Goal: Communication & Community: Answer question/provide support

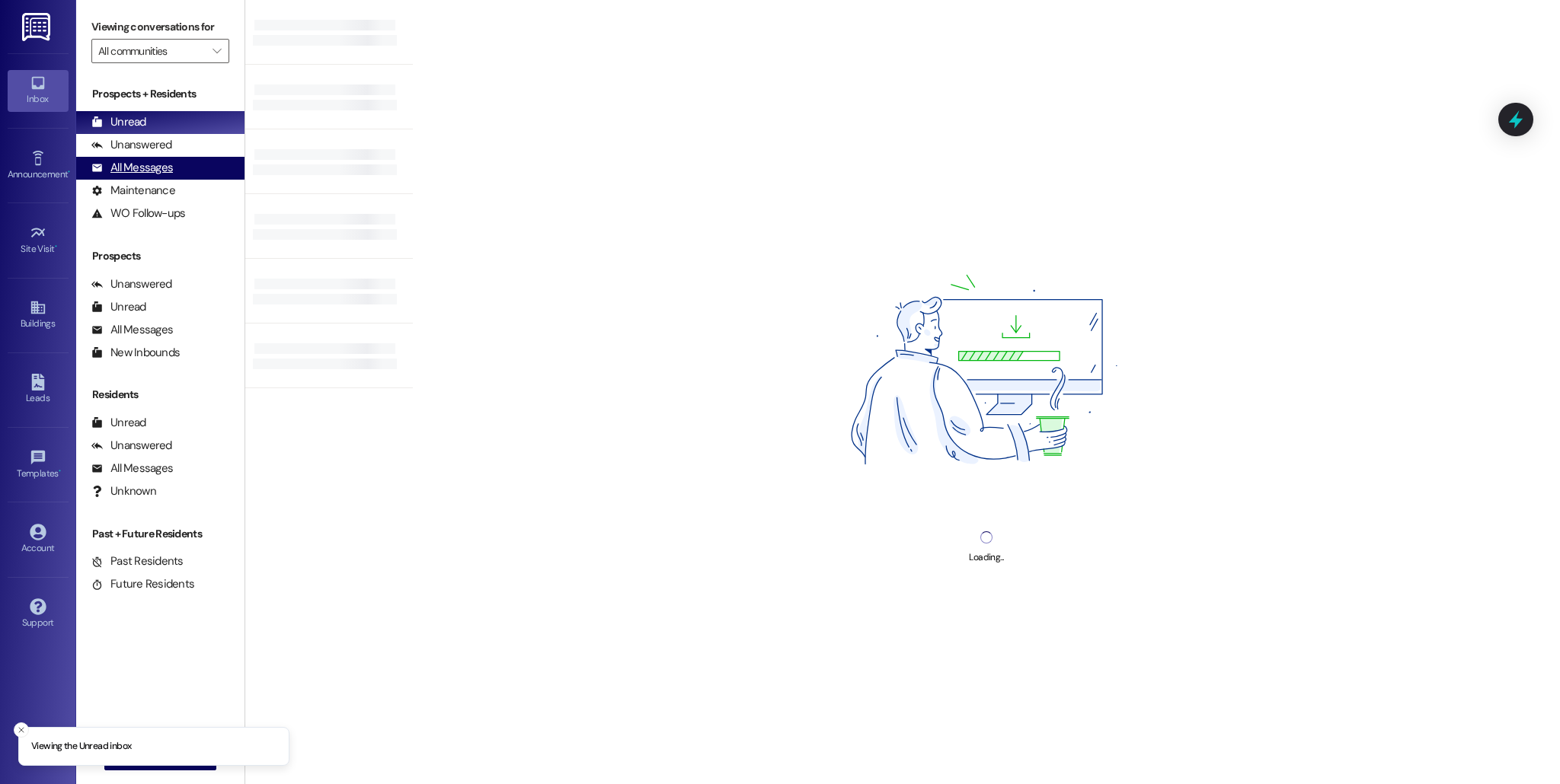
click at [158, 173] on div "All Messages" at bounding box center [132, 168] width 82 height 16
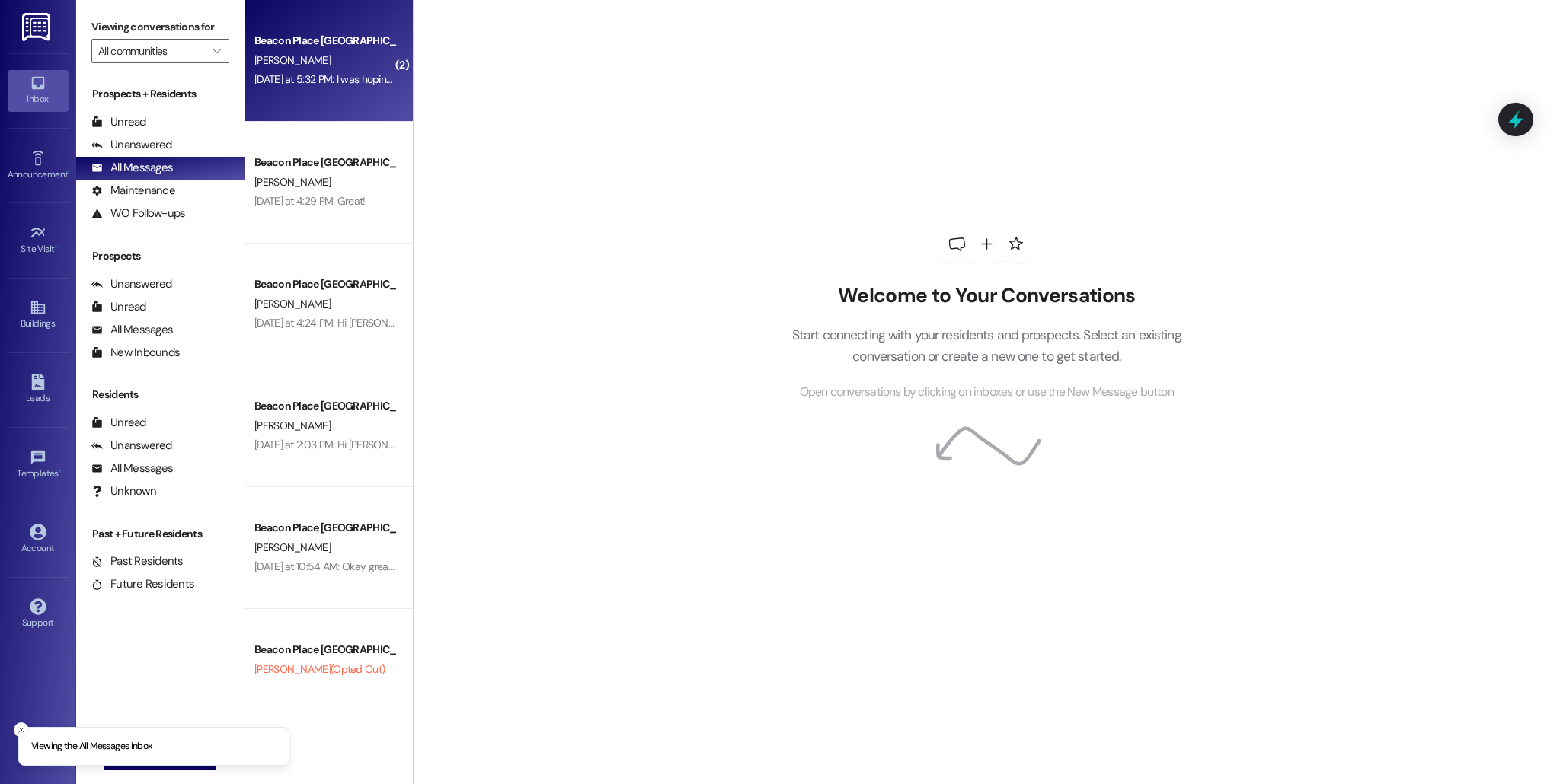
click at [291, 115] on div "Beacon Place Tuscaloosa Prospect [PERSON_NAME] [DATE] at 5:32 PM: I was hoping …" at bounding box center [329, 61] width 168 height 122
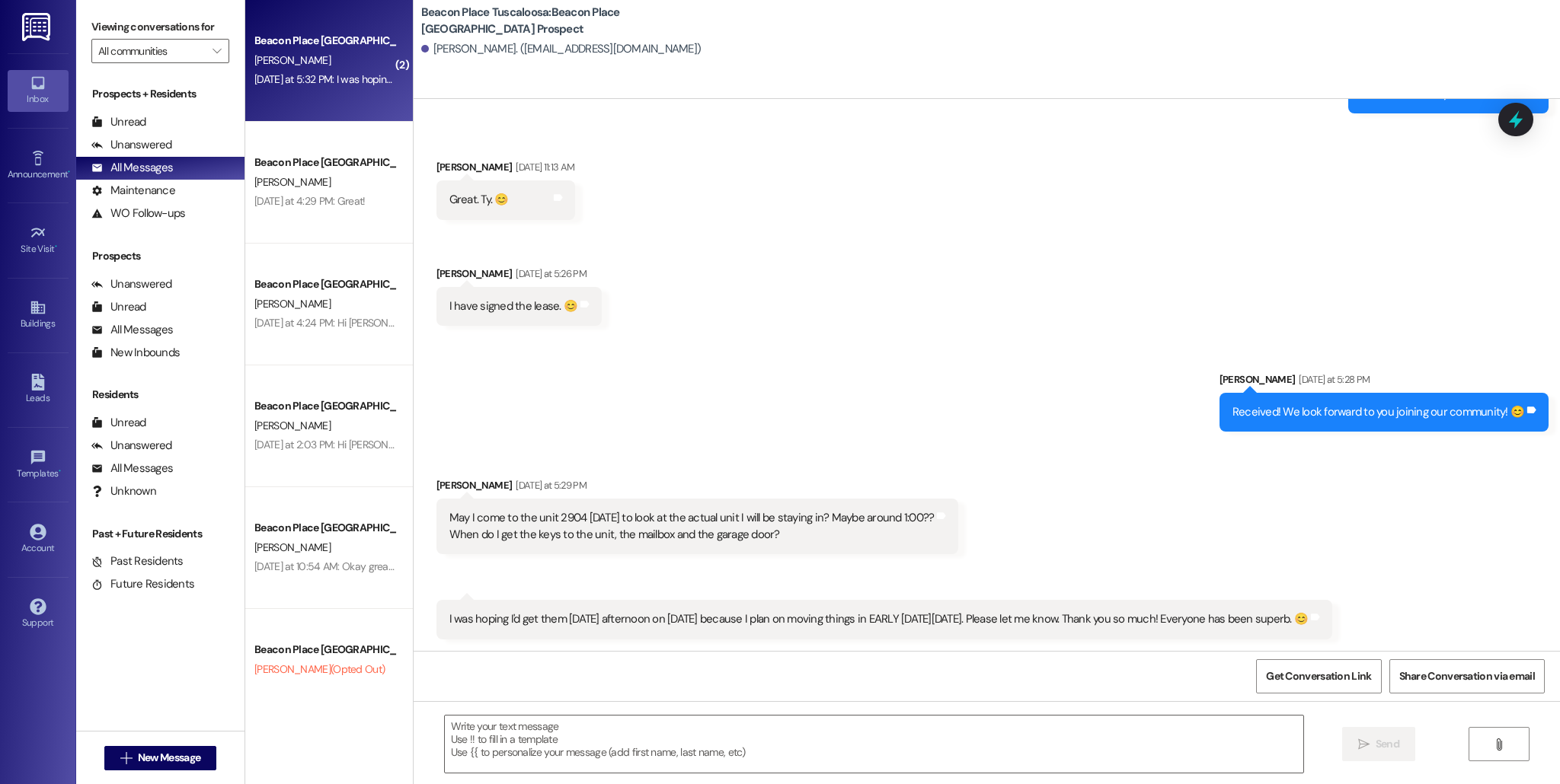
scroll to position [1008, 0]
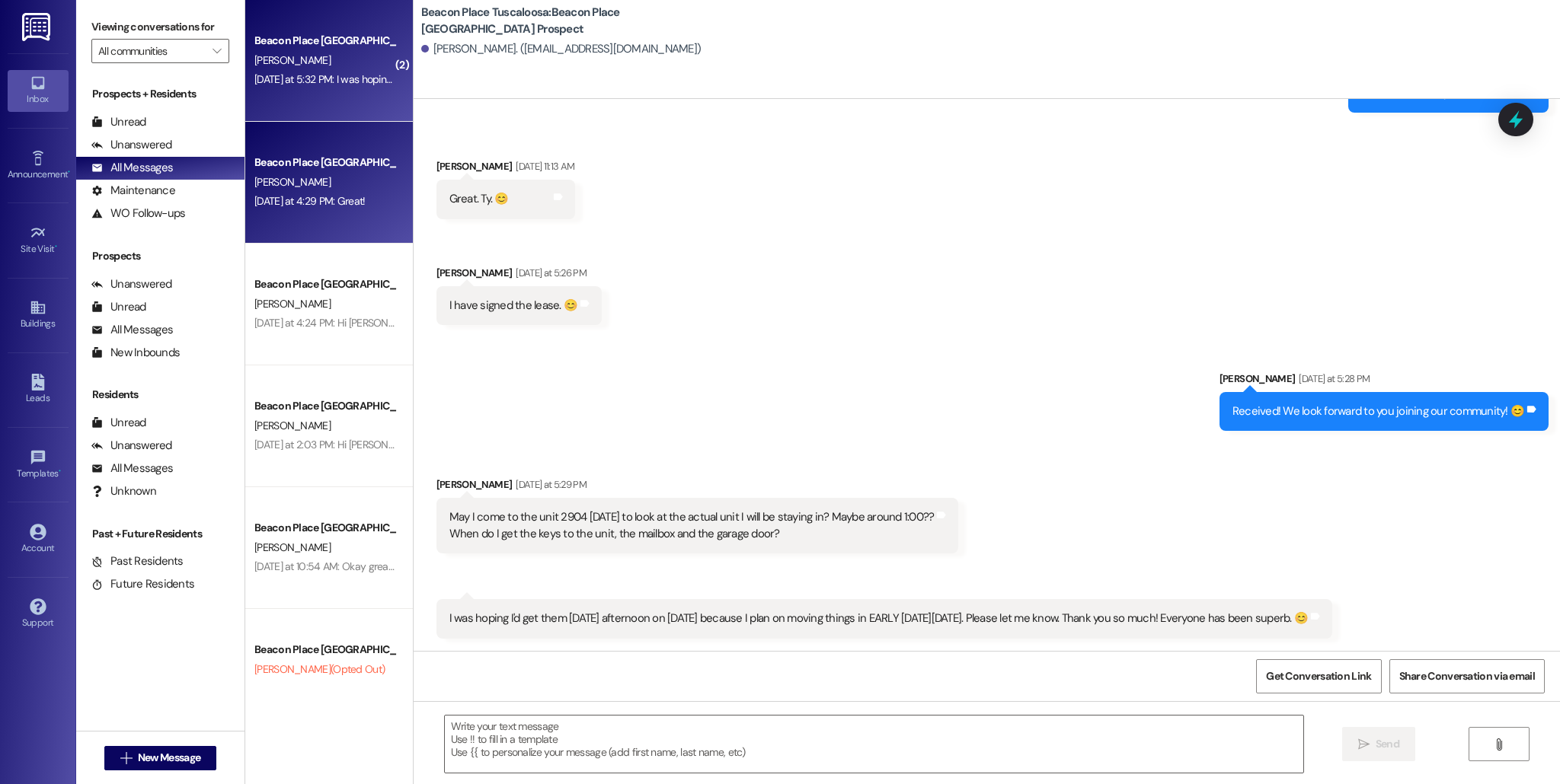
click at [346, 225] on div "Beacon Place Tuscaloosa Prospect [PERSON_NAME] [DATE] at 4:29 PM: Great! [DATE]…" at bounding box center [329, 183] width 168 height 122
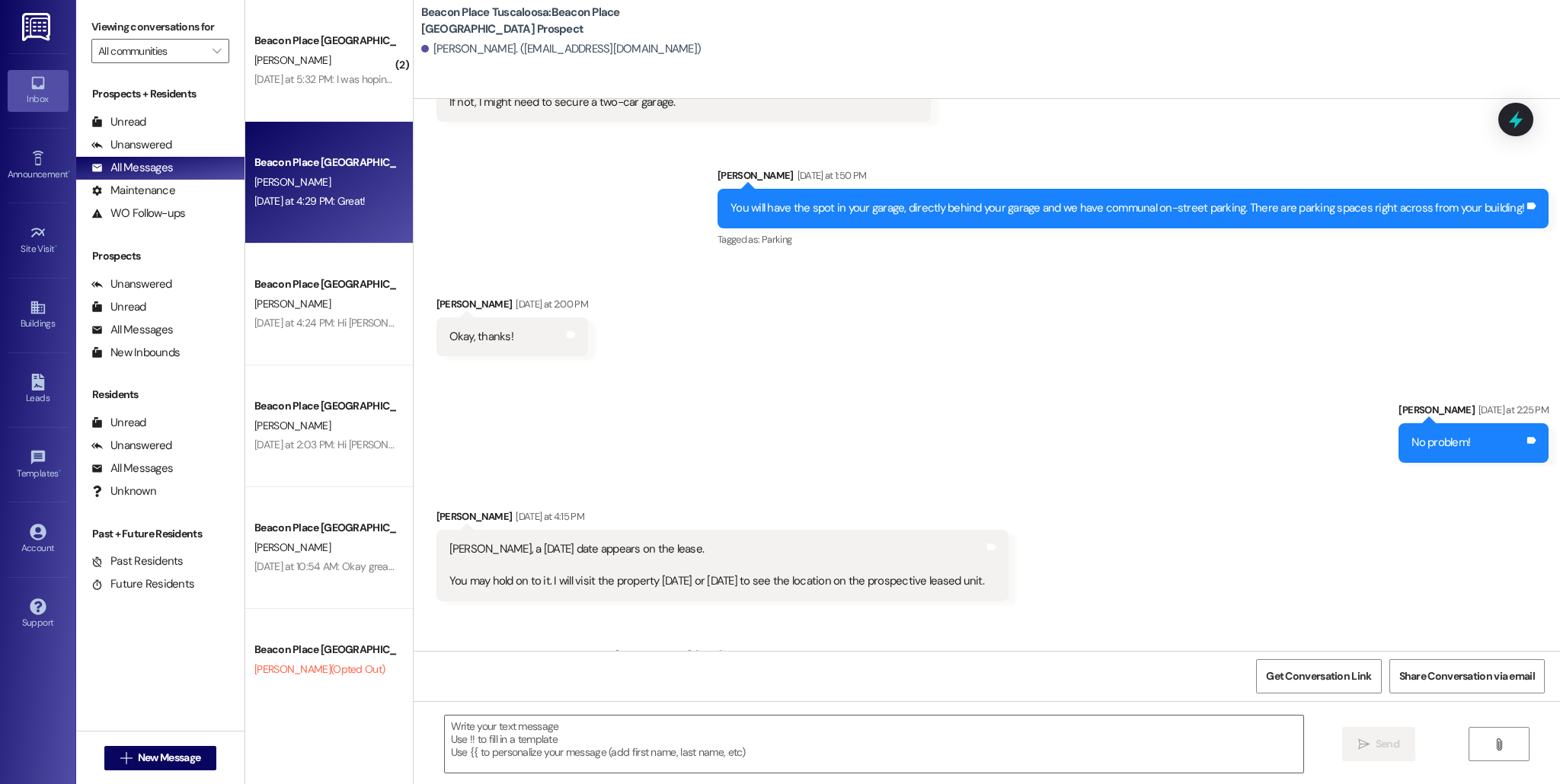
scroll to position [1081, 0]
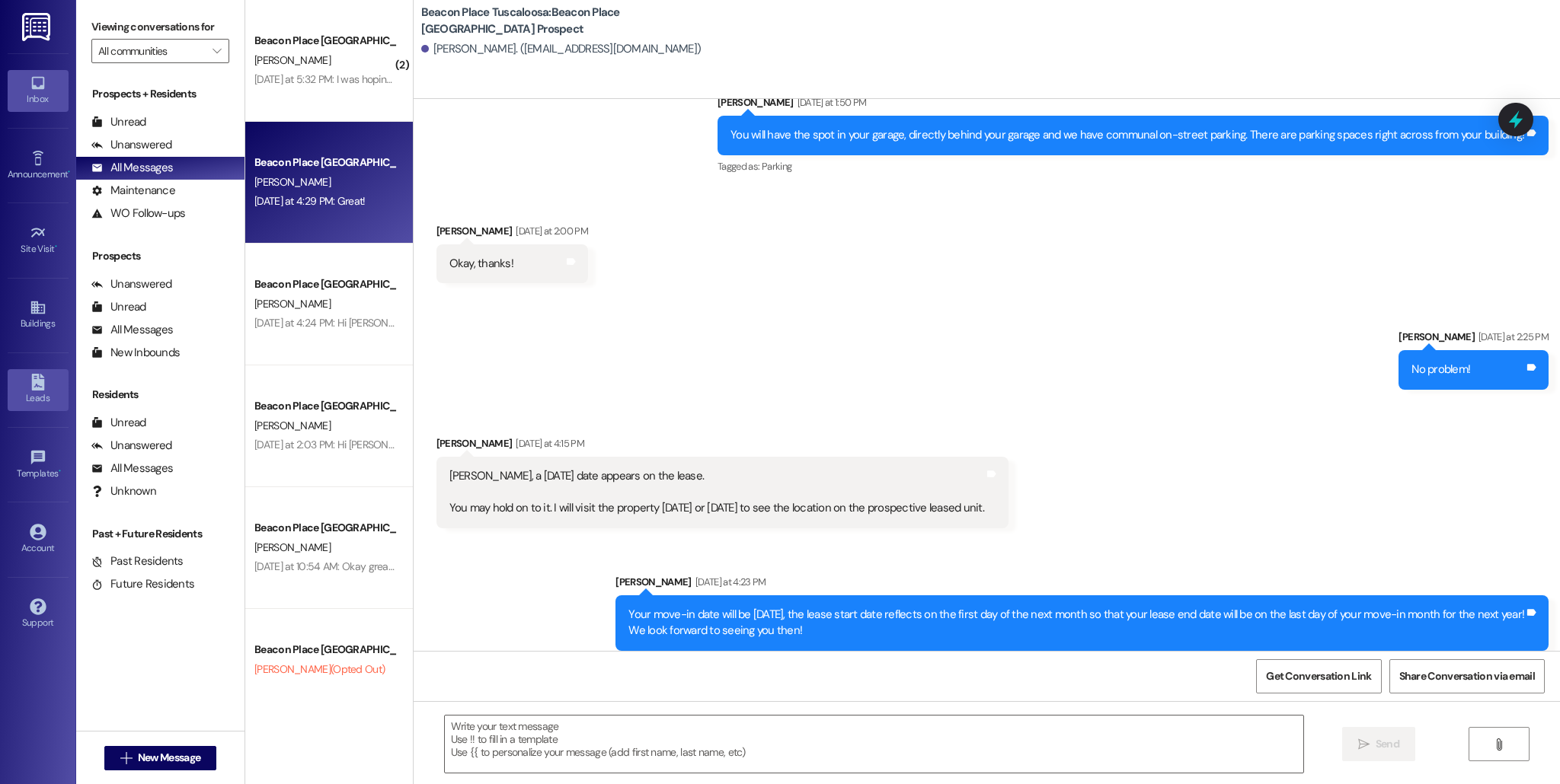
click at [33, 395] on div "Leads" at bounding box center [38, 398] width 76 height 15
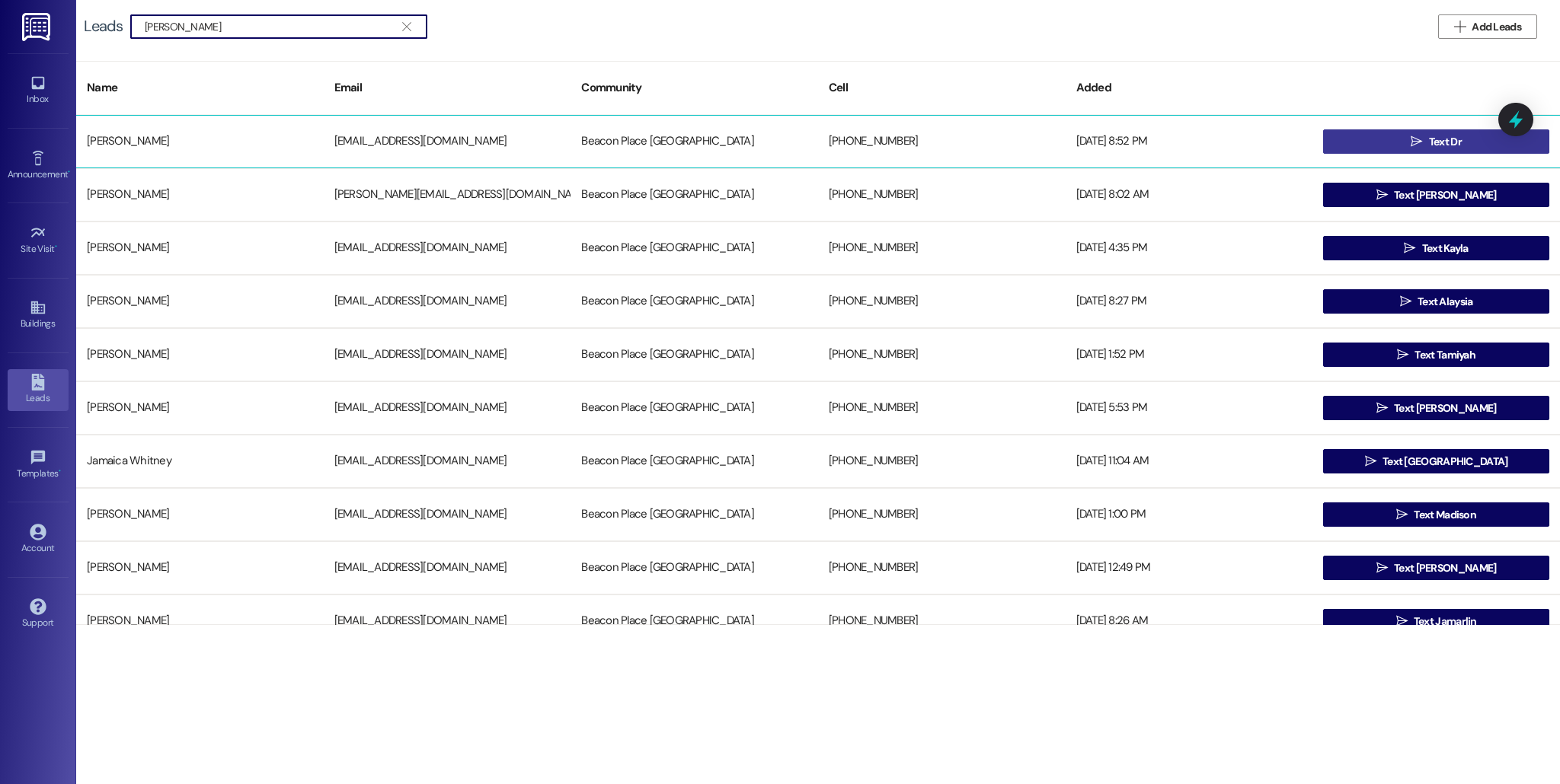
type input "[PERSON_NAME]"
click at [1389, 134] on button " Text Dr" at bounding box center [1435, 142] width 226 height 25
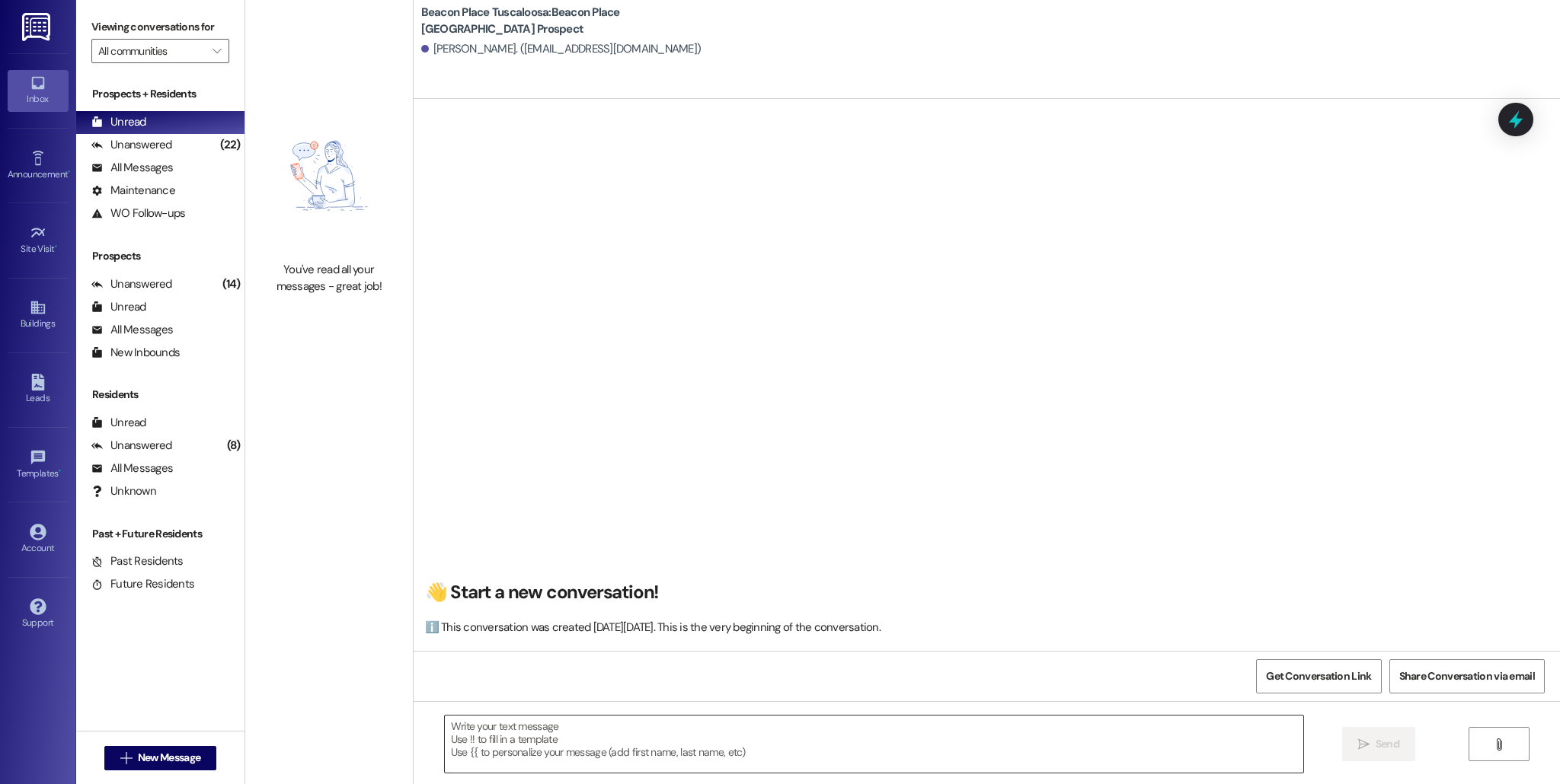
click at [503, 734] on textarea at bounding box center [874, 744] width 859 height 57
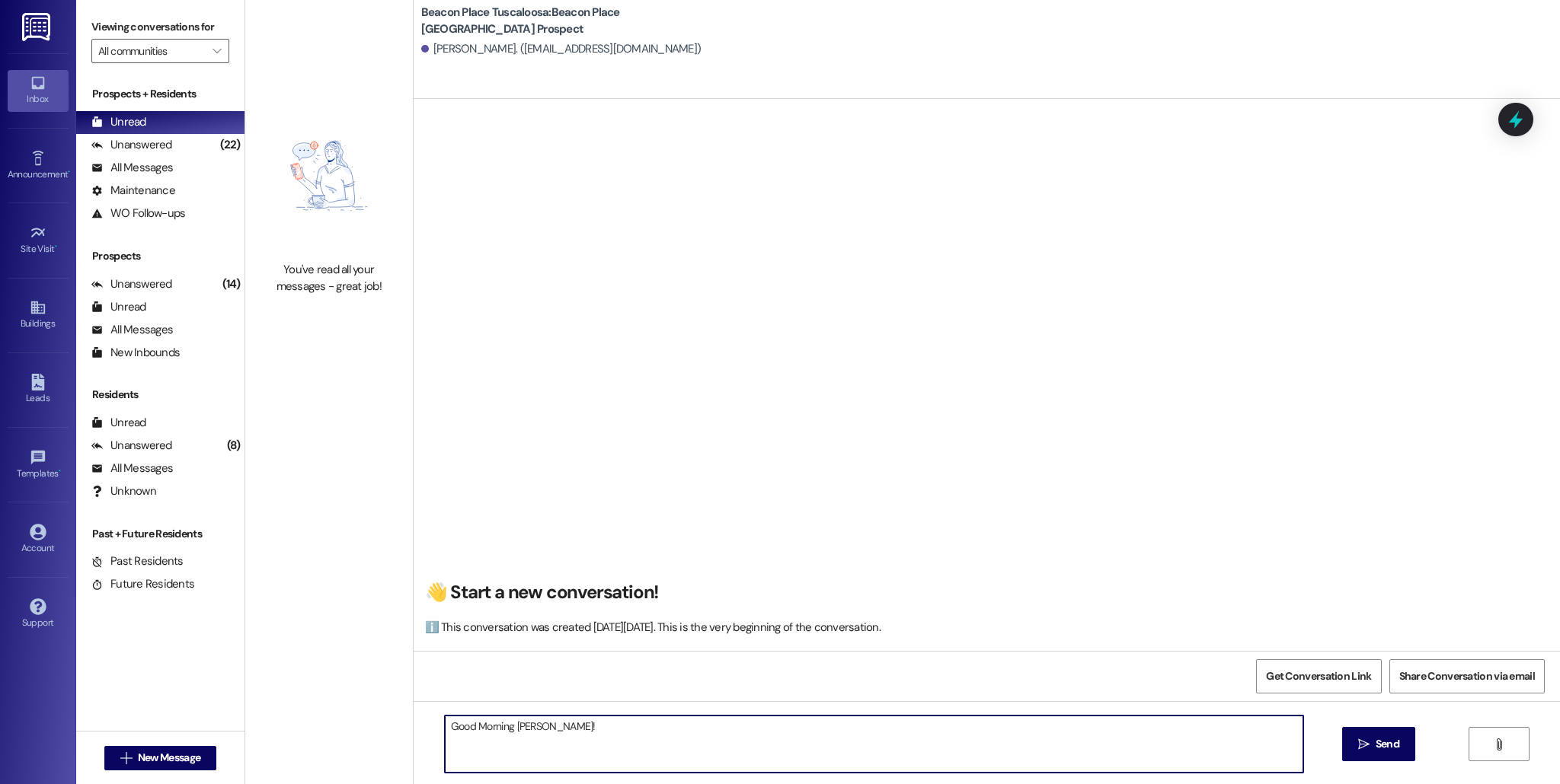
paste textarea "Lorem ips dolor sit amet consecte ad Elitse Doeiu Temporinci! Ut’la etdolor ma …"
drag, startPoint x: 1130, startPoint y: 760, endPoint x: 940, endPoint y: 743, distance: 190.8
click at [940, 743] on textarea at bounding box center [874, 744] width 859 height 57
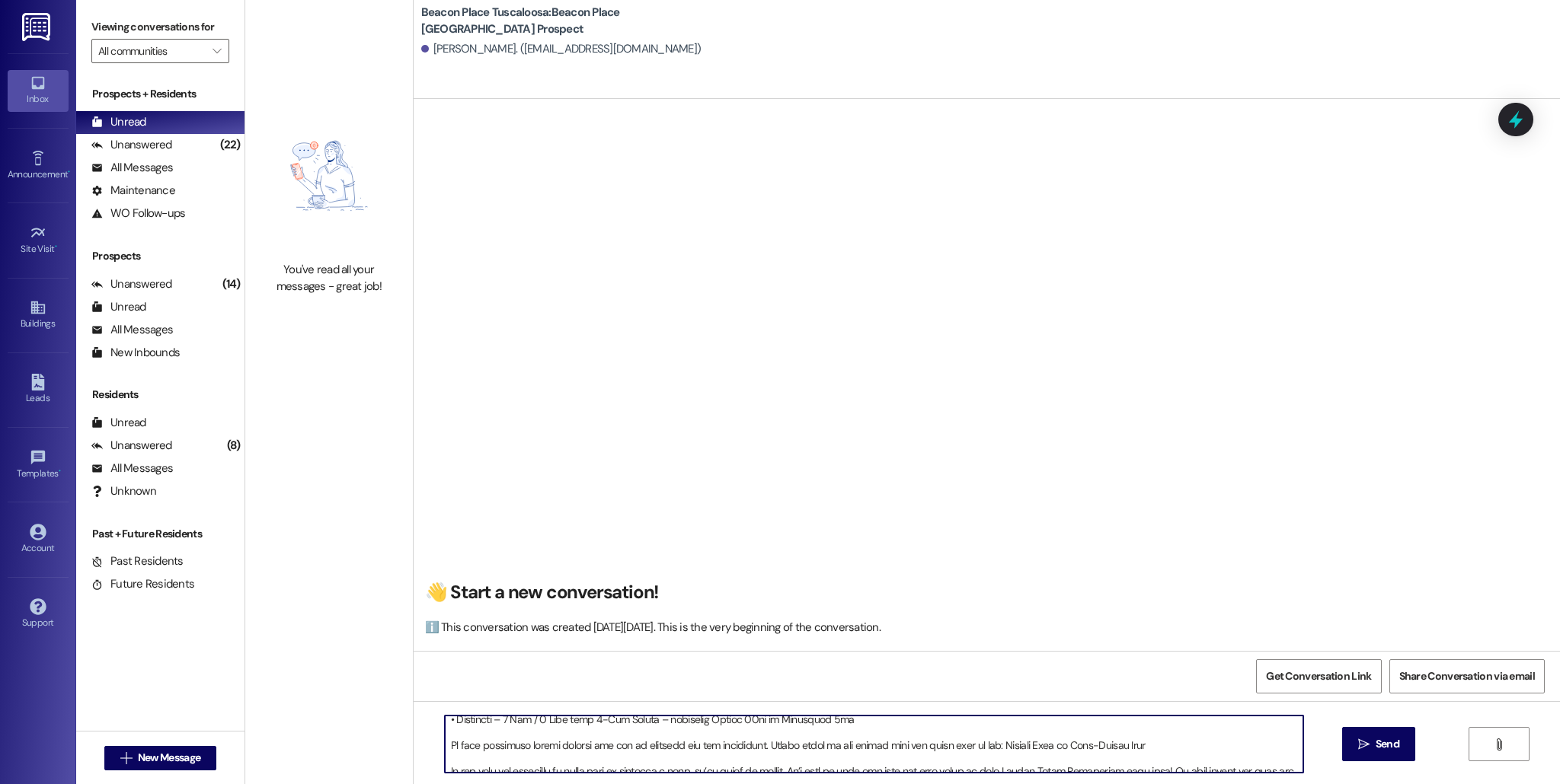
scroll to position [237, 0]
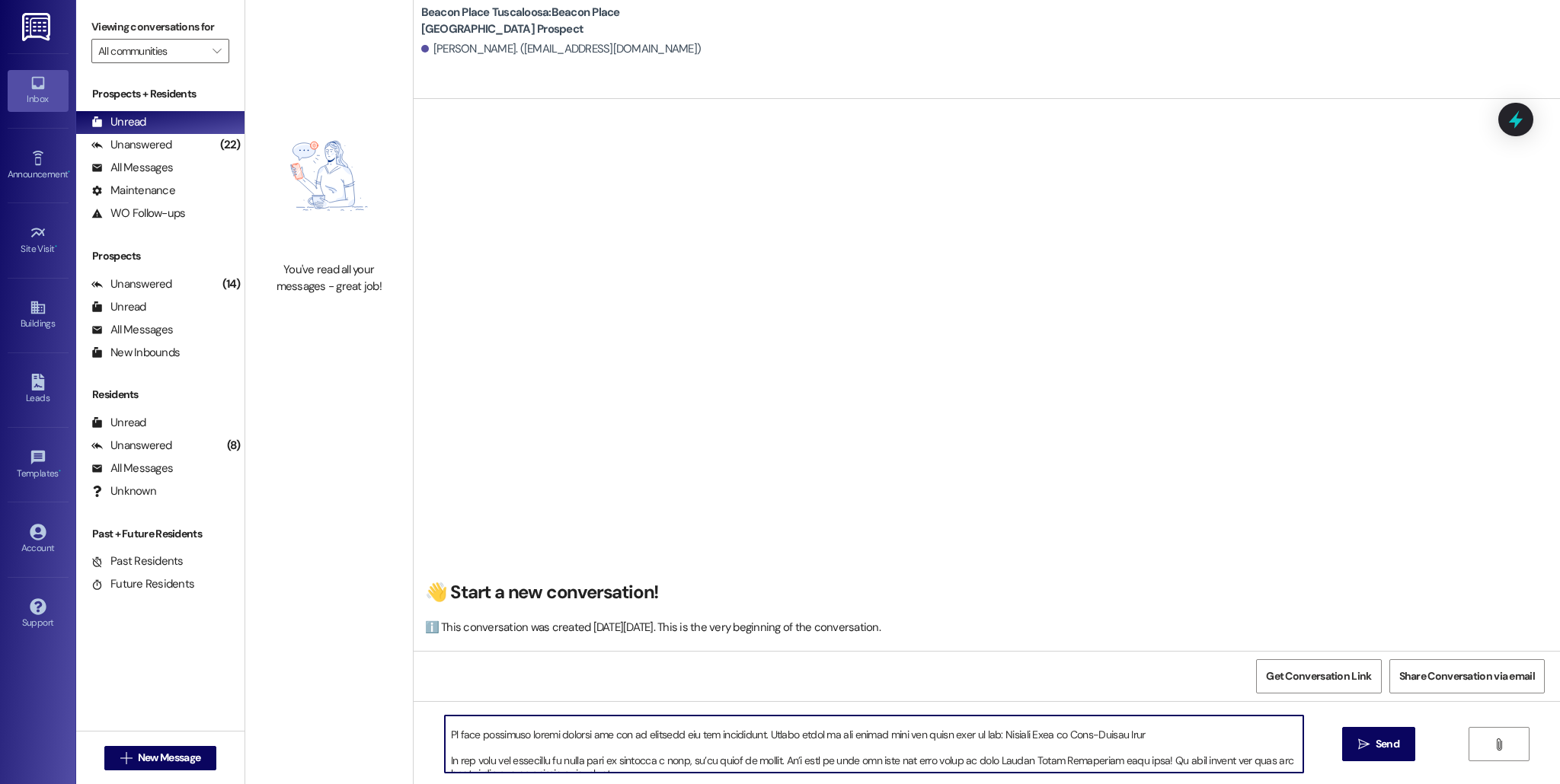
click at [1164, 743] on textarea at bounding box center [874, 744] width 859 height 57
drag, startPoint x: 1128, startPoint y: 735, endPoint x: 757, endPoint y: 738, distance: 371.0
click at [757, 737] on textarea at bounding box center [874, 744] width 859 height 57
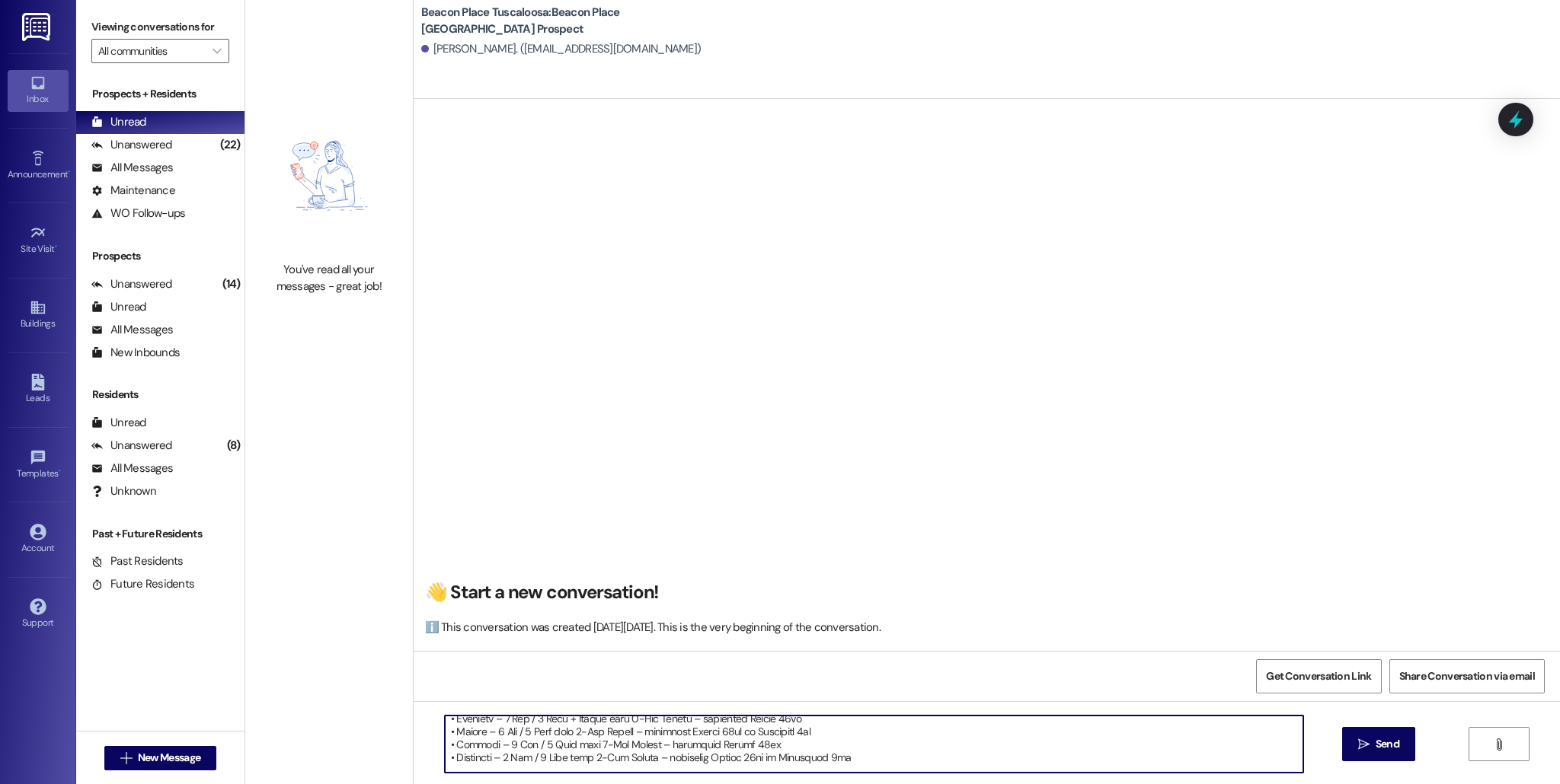
drag, startPoint x: 840, startPoint y: 759, endPoint x: 658, endPoint y: 760, distance: 182.0
click at [658, 760] on textarea at bounding box center [874, 744] width 859 height 57
drag, startPoint x: 741, startPoint y: 744, endPoint x: 635, endPoint y: 747, distance: 106.0
click at [635, 747] on textarea at bounding box center [874, 744] width 859 height 57
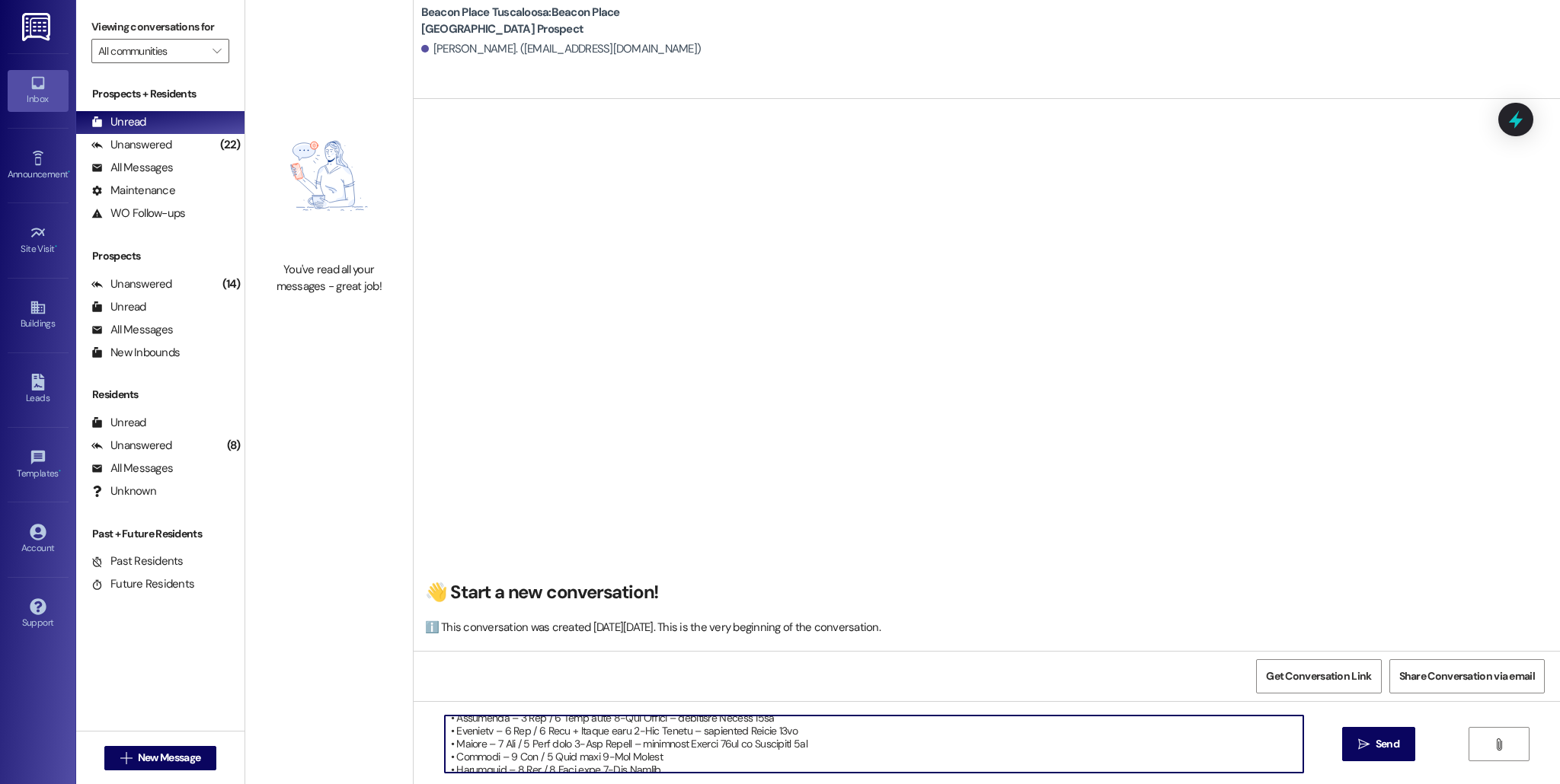
drag, startPoint x: 815, startPoint y: 743, endPoint x: 700, endPoint y: 757, distance: 115.8
click at [700, 757] on textarea at bounding box center [874, 744] width 859 height 57
click at [830, 757] on textarea at bounding box center [874, 744] width 859 height 57
drag, startPoint x: 818, startPoint y: 742, endPoint x: 634, endPoint y: 747, distance: 184.1
click at [634, 747] on textarea at bounding box center [874, 744] width 859 height 57
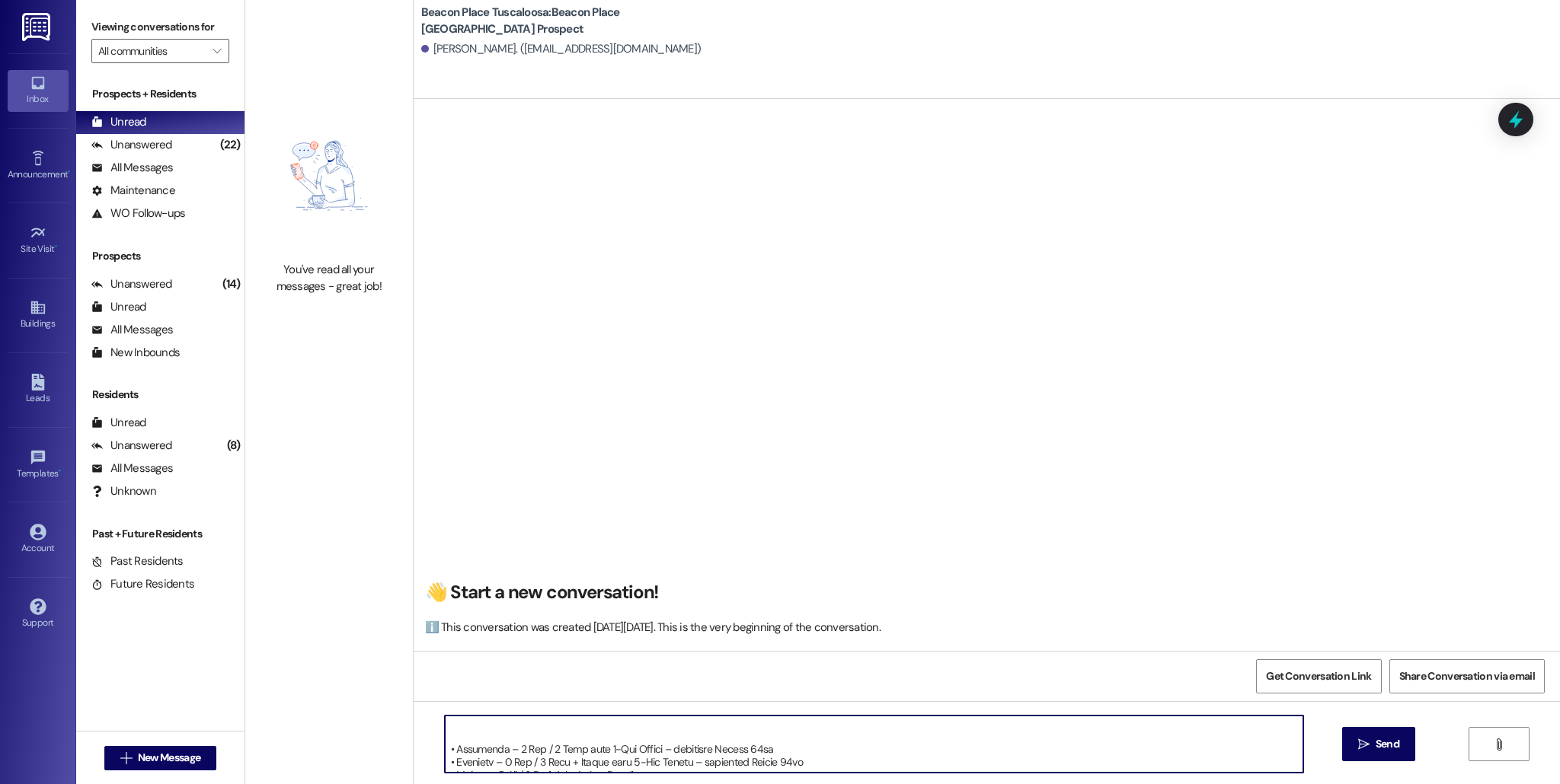
scroll to position [144, 0]
drag, startPoint x: 789, startPoint y: 764, endPoint x: 677, endPoint y: 764, distance: 112.0
click at [677, 764] on textarea at bounding box center [874, 744] width 859 height 57
drag, startPoint x: 740, startPoint y: 753, endPoint x: 637, endPoint y: 754, distance: 103.0
click at [637, 754] on textarea at bounding box center [874, 744] width 859 height 57
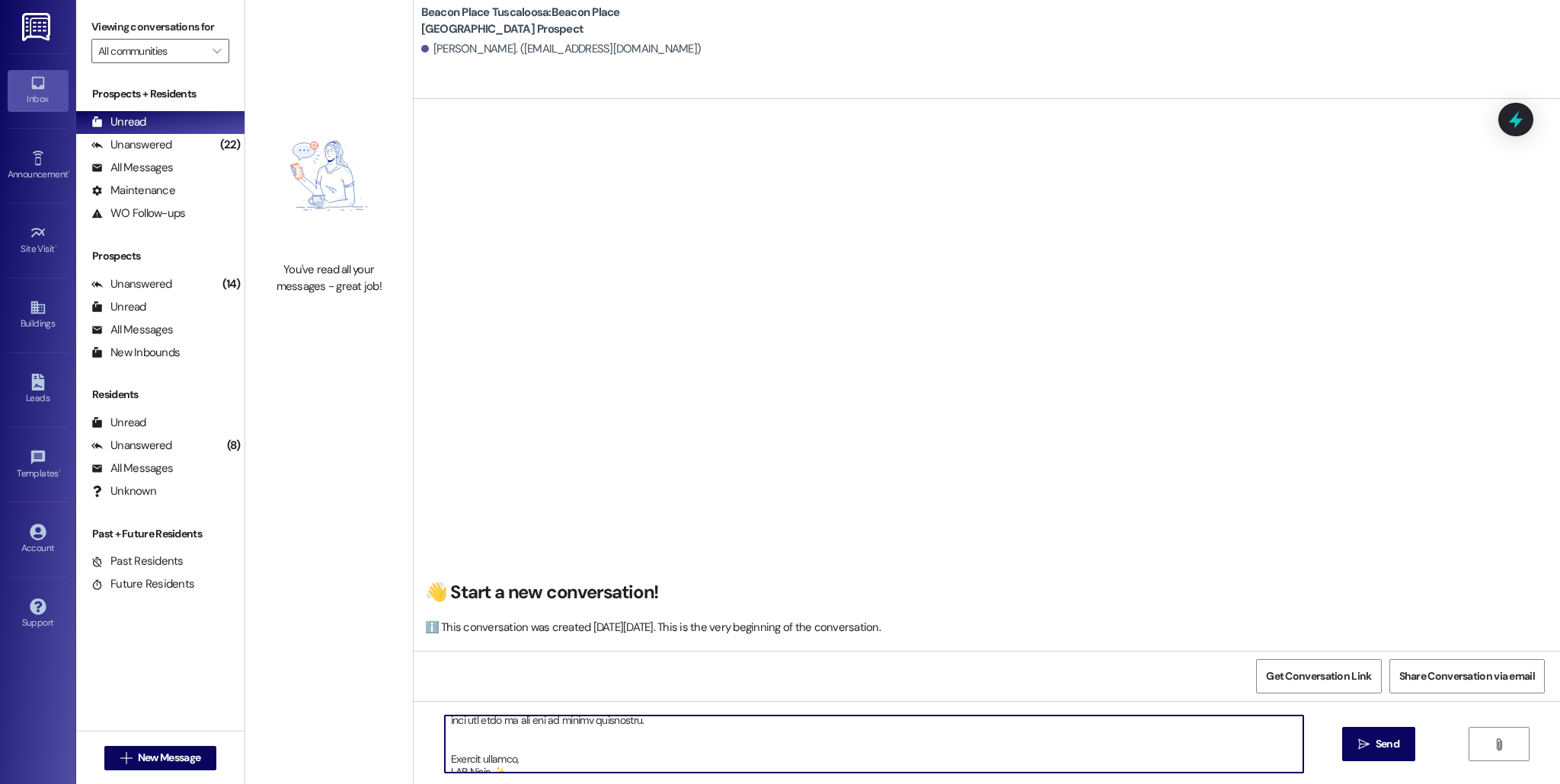
scroll to position [289, 0]
click at [501, 753] on textarea at bounding box center [874, 744] width 859 height 57
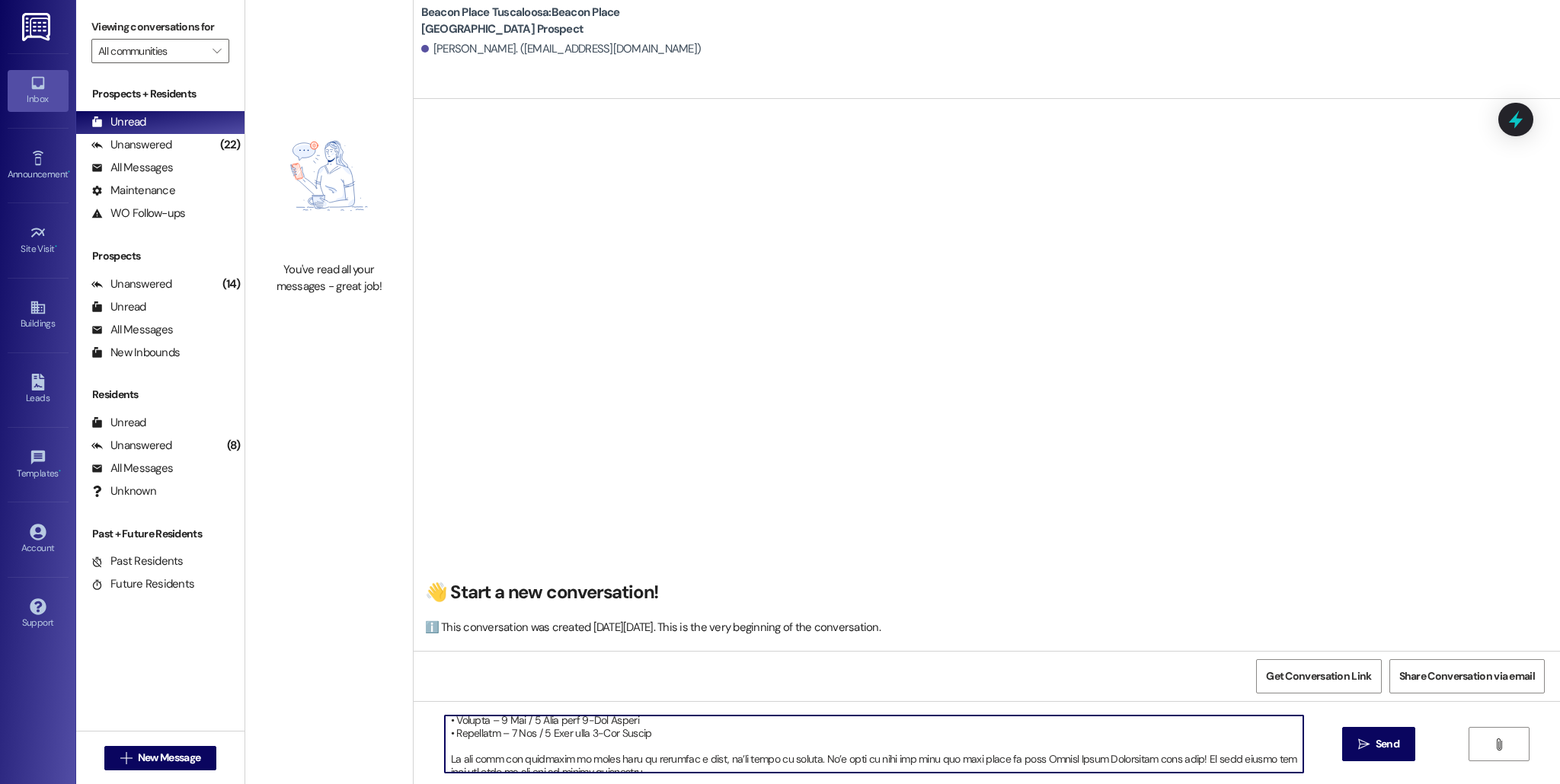
scroll to position [224, 0]
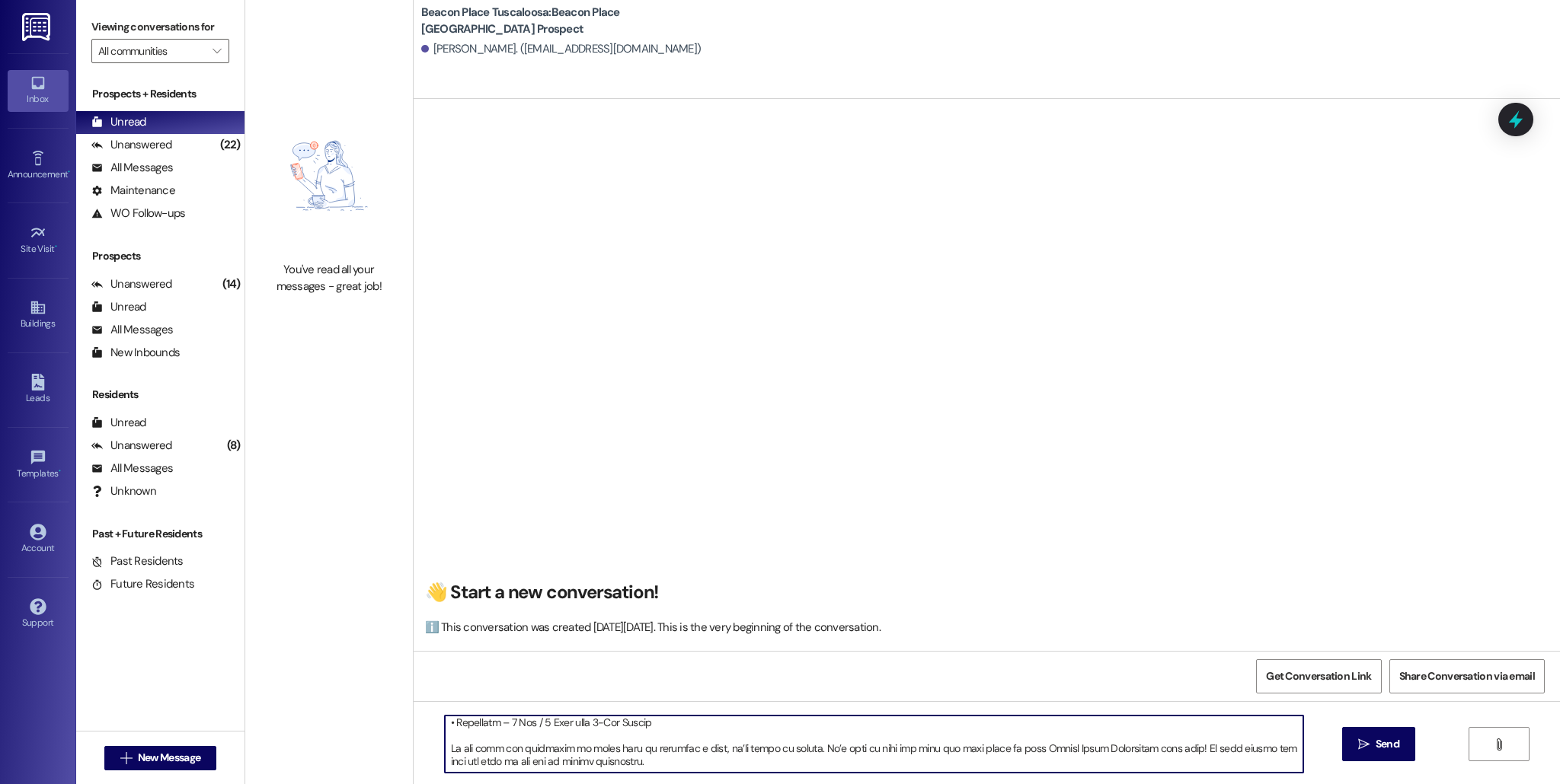
drag, startPoint x: 646, startPoint y: 767, endPoint x: 1169, endPoint y: 750, distance: 523.3
click at [1169, 750] on textarea at bounding box center [874, 744] width 859 height 57
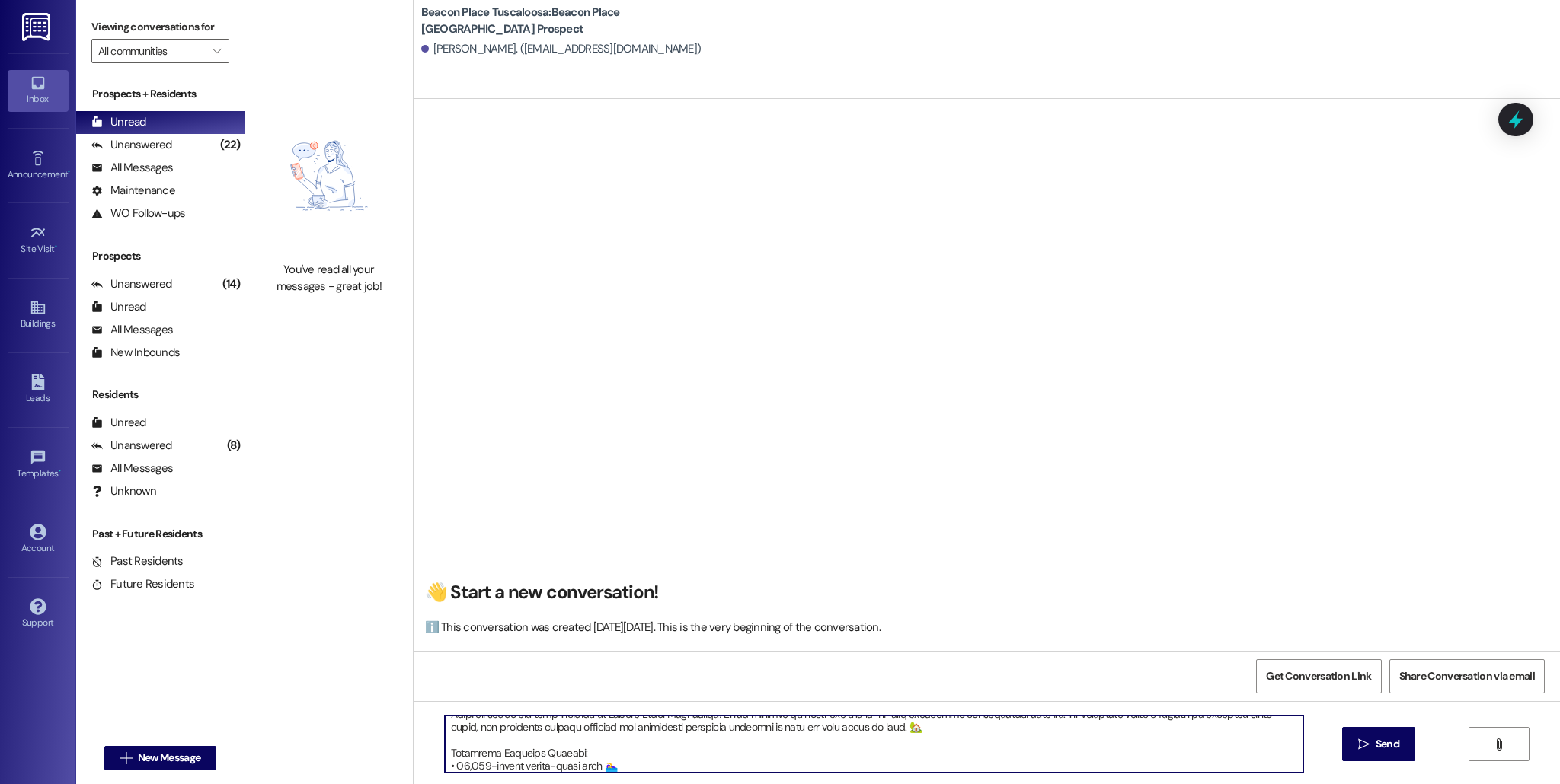
scroll to position [0, 0]
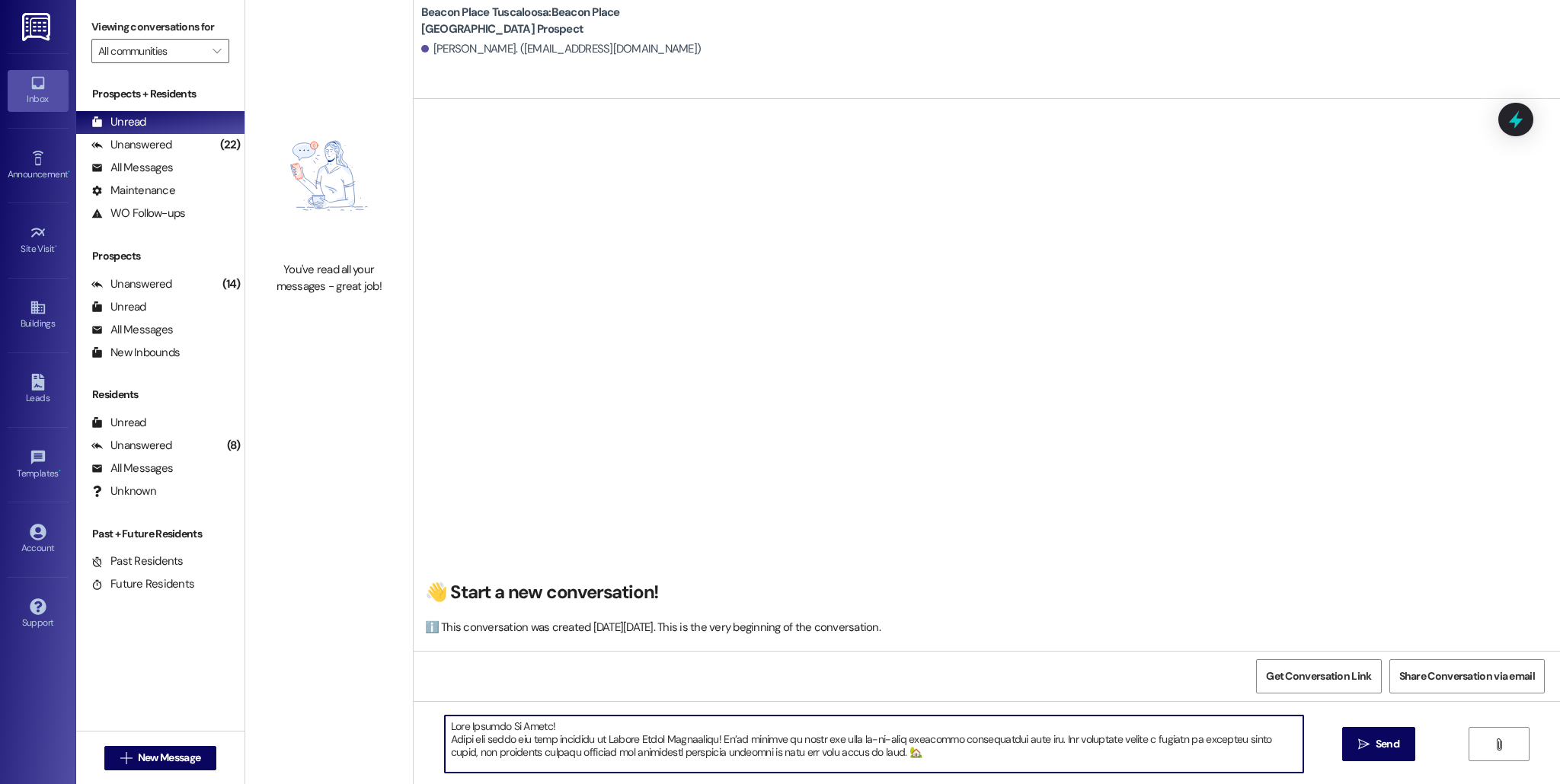
click at [562, 730] on textarea at bounding box center [874, 744] width 859 height 57
drag, startPoint x: 712, startPoint y: 740, endPoint x: 597, endPoint y: 739, distance: 115.0
click at [597, 739] on textarea at bounding box center [874, 744] width 859 height 57
click at [512, 743] on textarea at bounding box center [874, 744] width 859 height 57
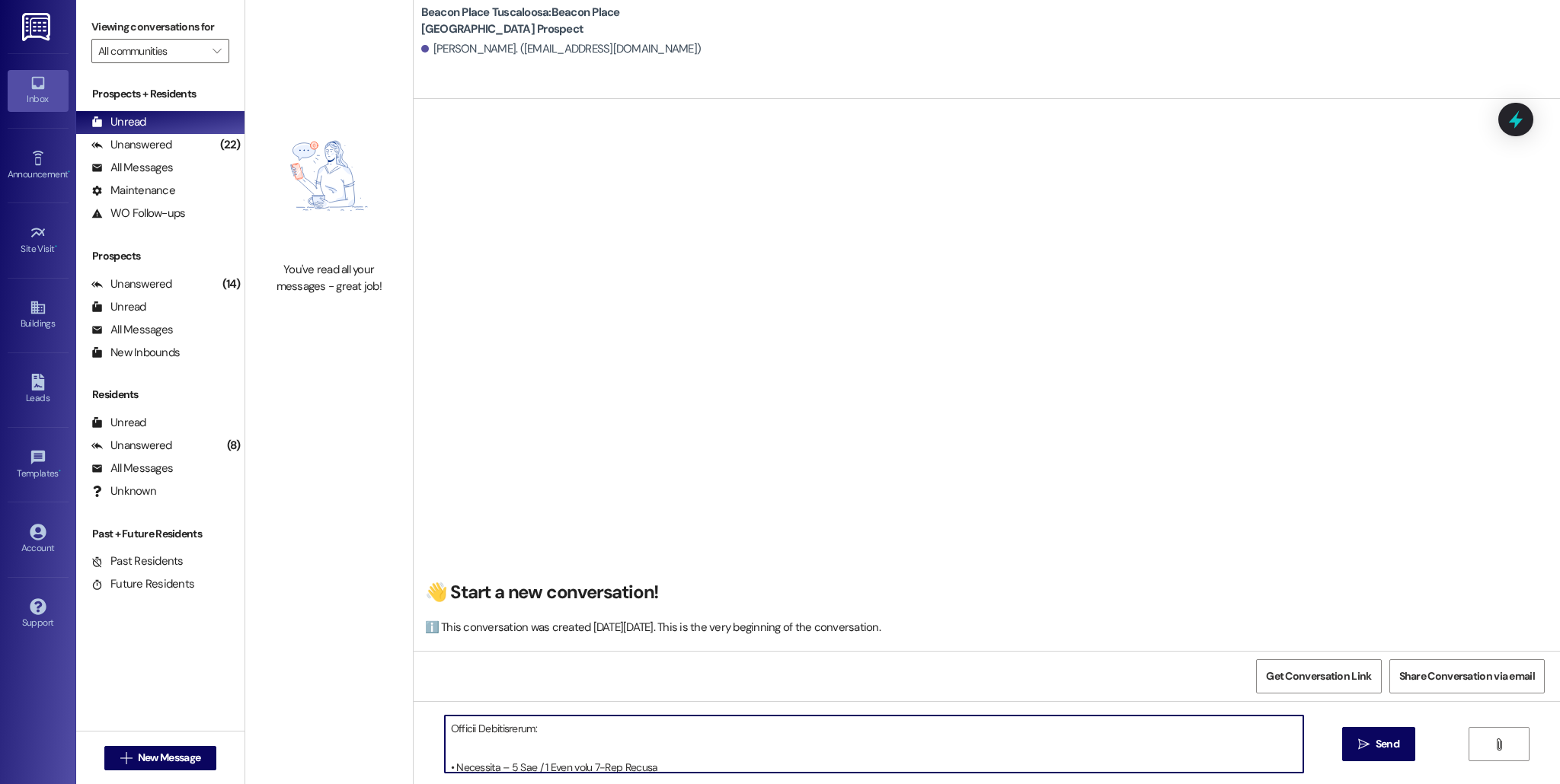
scroll to position [122, 0]
drag, startPoint x: 547, startPoint y: 737, endPoint x: 435, endPoint y: 737, distance: 112.0
click at [445, 737] on textarea at bounding box center [874, 744] width 859 height 57
click at [445, 755] on textarea at bounding box center [874, 744] width 859 height 57
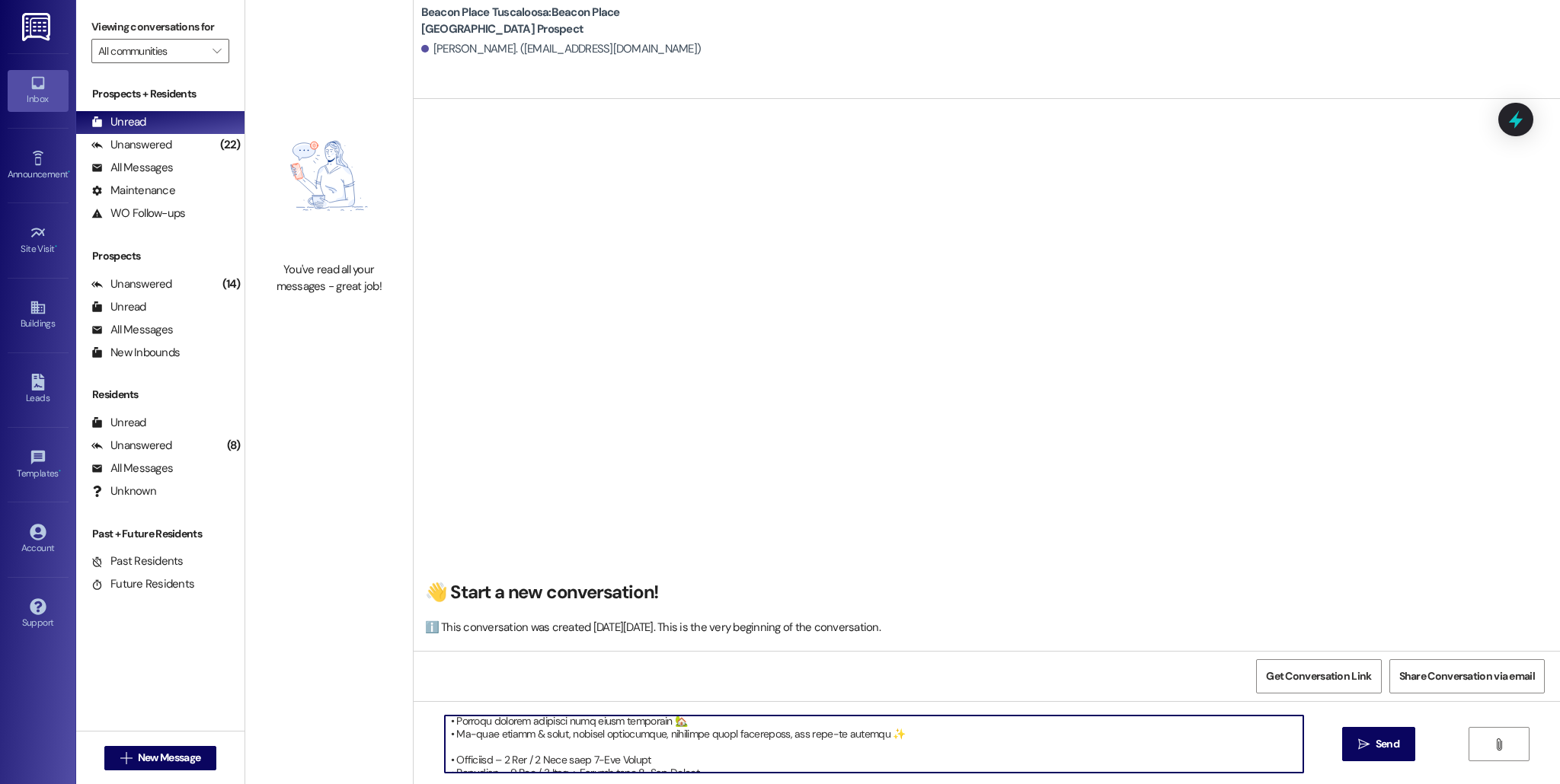
scroll to position [83, 0]
type textarea "Lore Ipsumdo Si Ametc, adip el Seddo-Eiusm temp Incidi Utlab Etdolorema. Aliqu …"
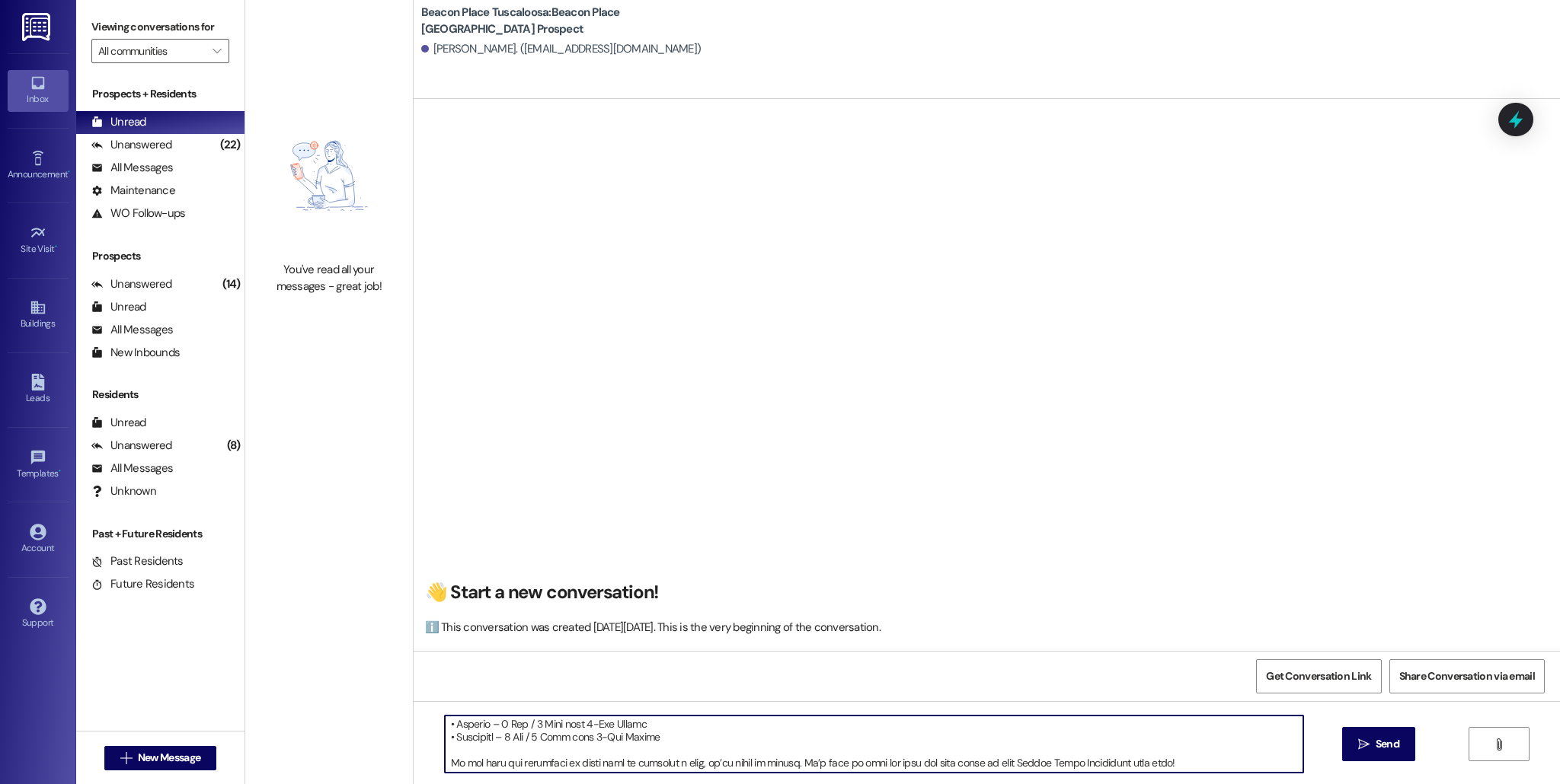
scroll to position [172, 0]
click at [1385, 741] on span "Send" at bounding box center [1387, 744] width 24 height 16
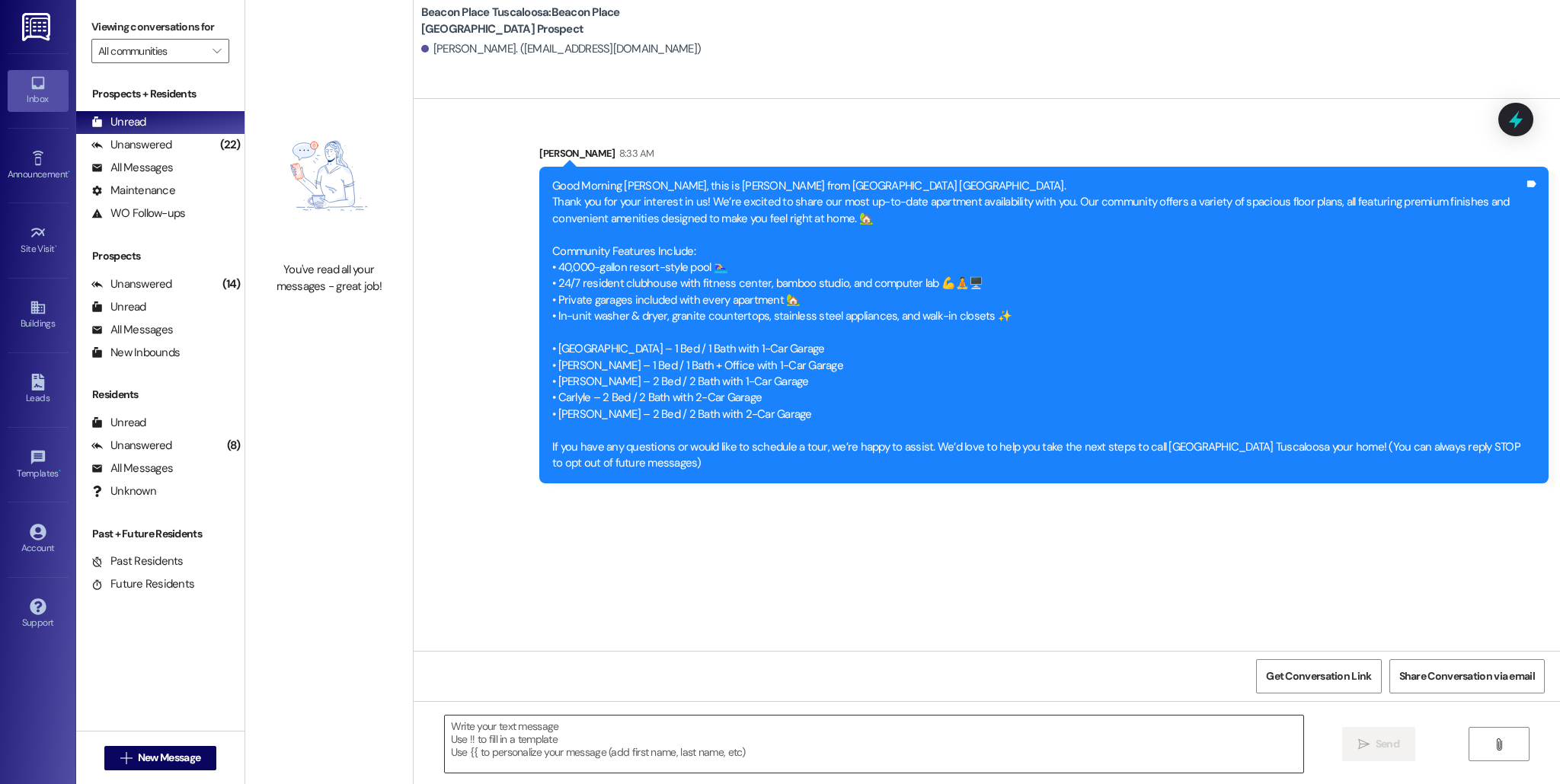
scroll to position [0, 0]
click at [162, 176] on div "All Messages (undefined)" at bounding box center [160, 169] width 169 height 23
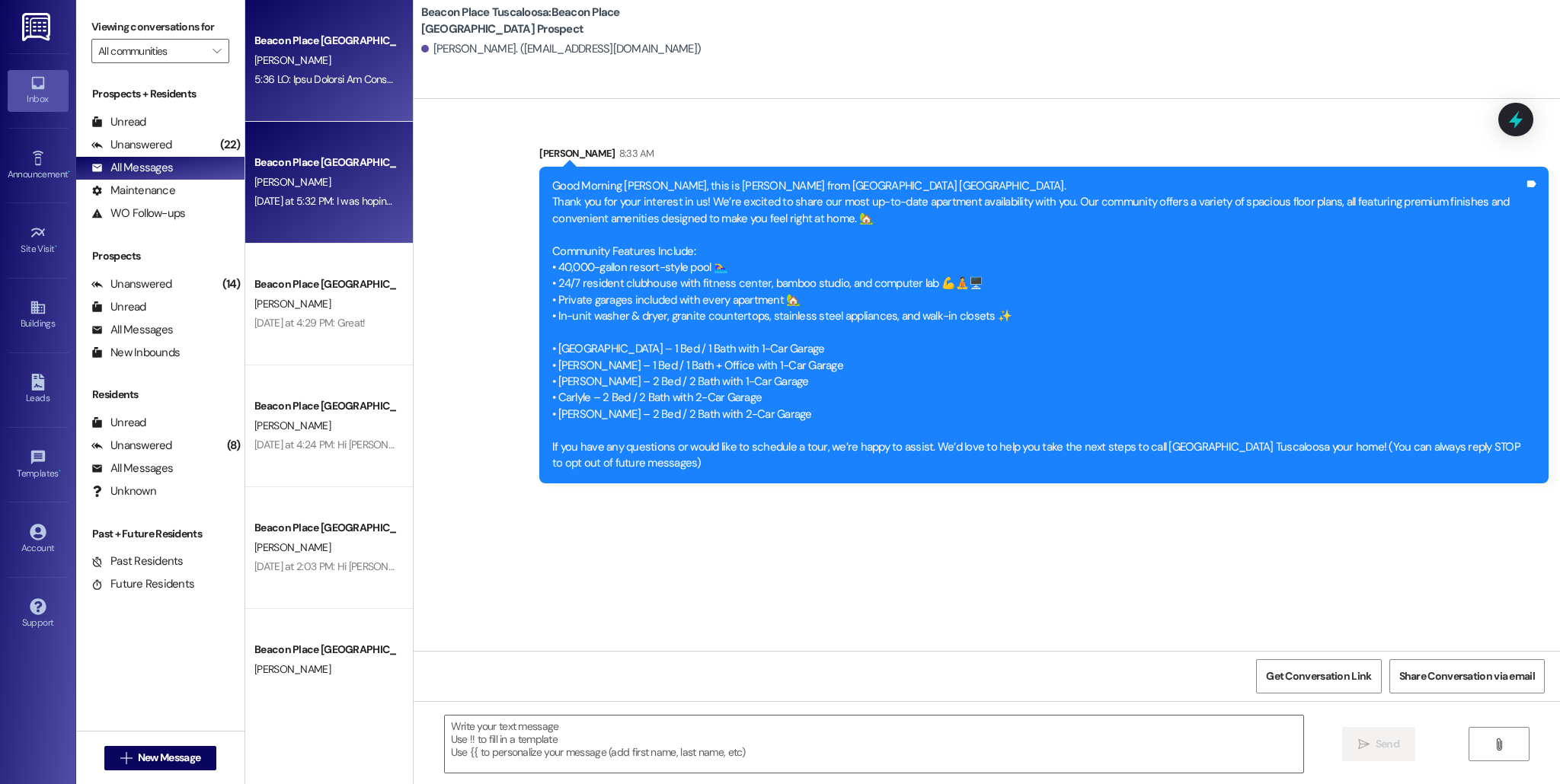
click at [294, 166] on div "Beacon Place [GEOGRAPHIC_DATA] Prospect" at bounding box center [325, 162] width 141 height 16
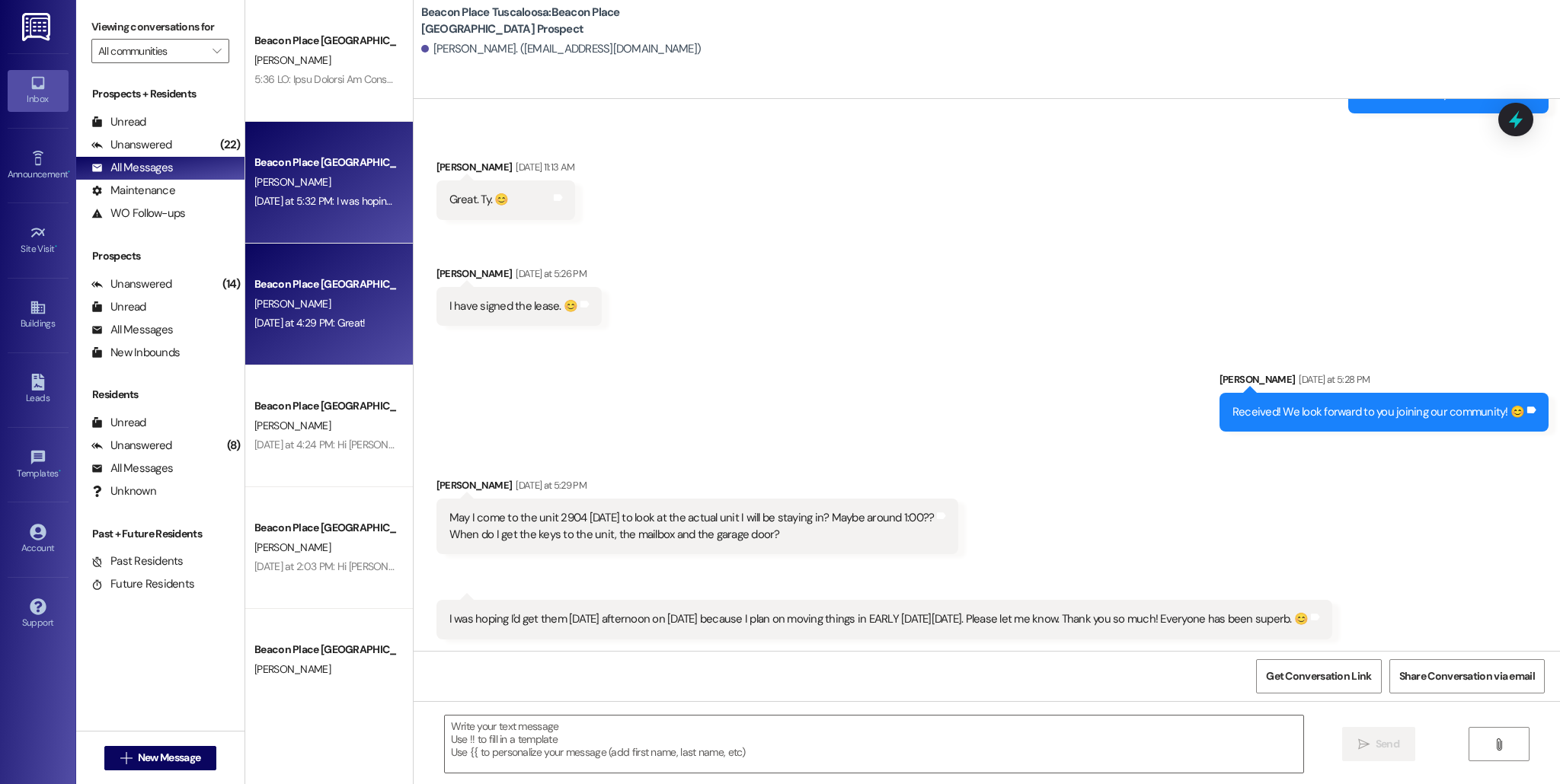
click at [290, 287] on div "Beacon Place [GEOGRAPHIC_DATA] Prospect" at bounding box center [325, 284] width 141 height 16
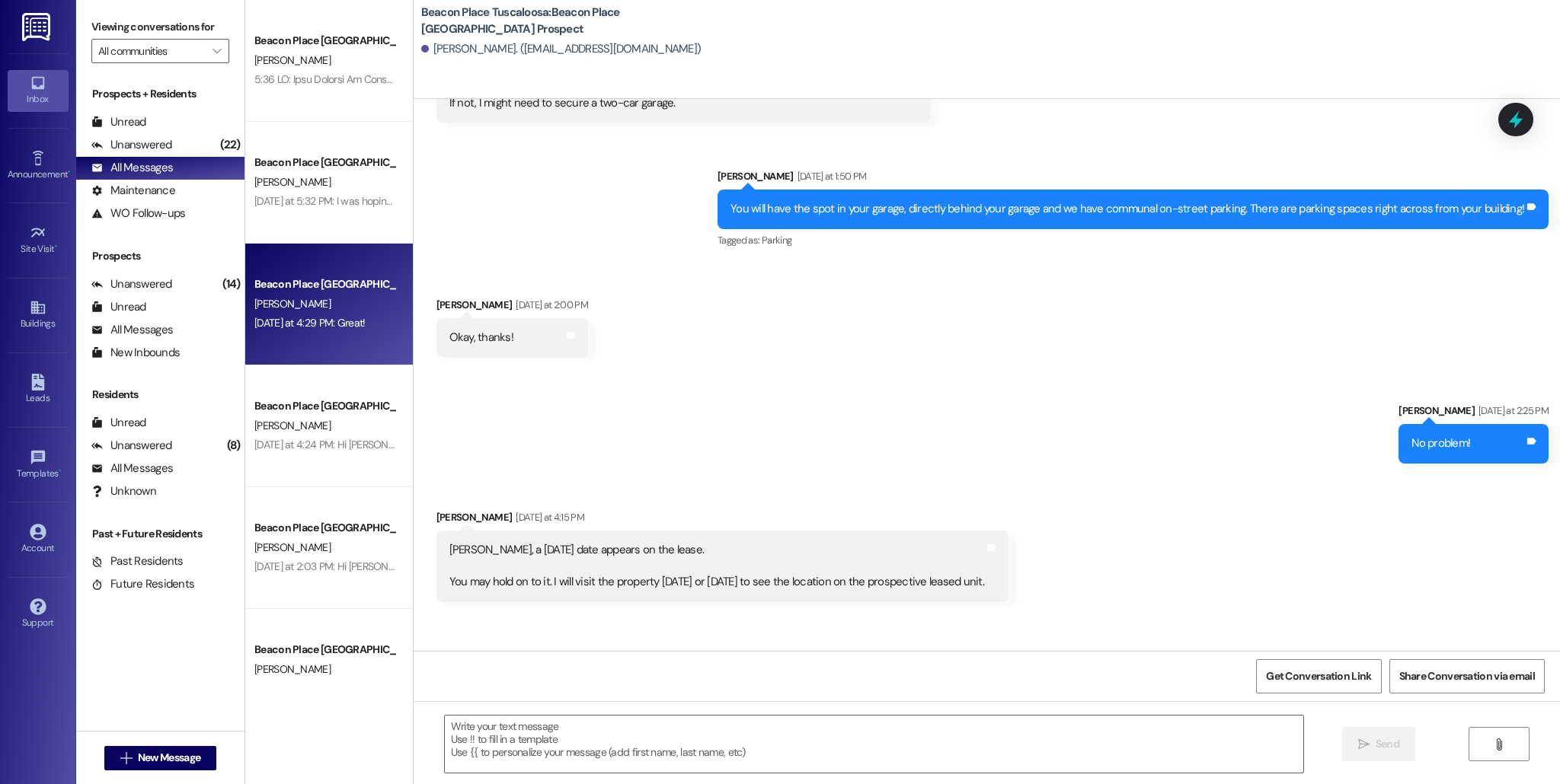
scroll to position [1221, 0]
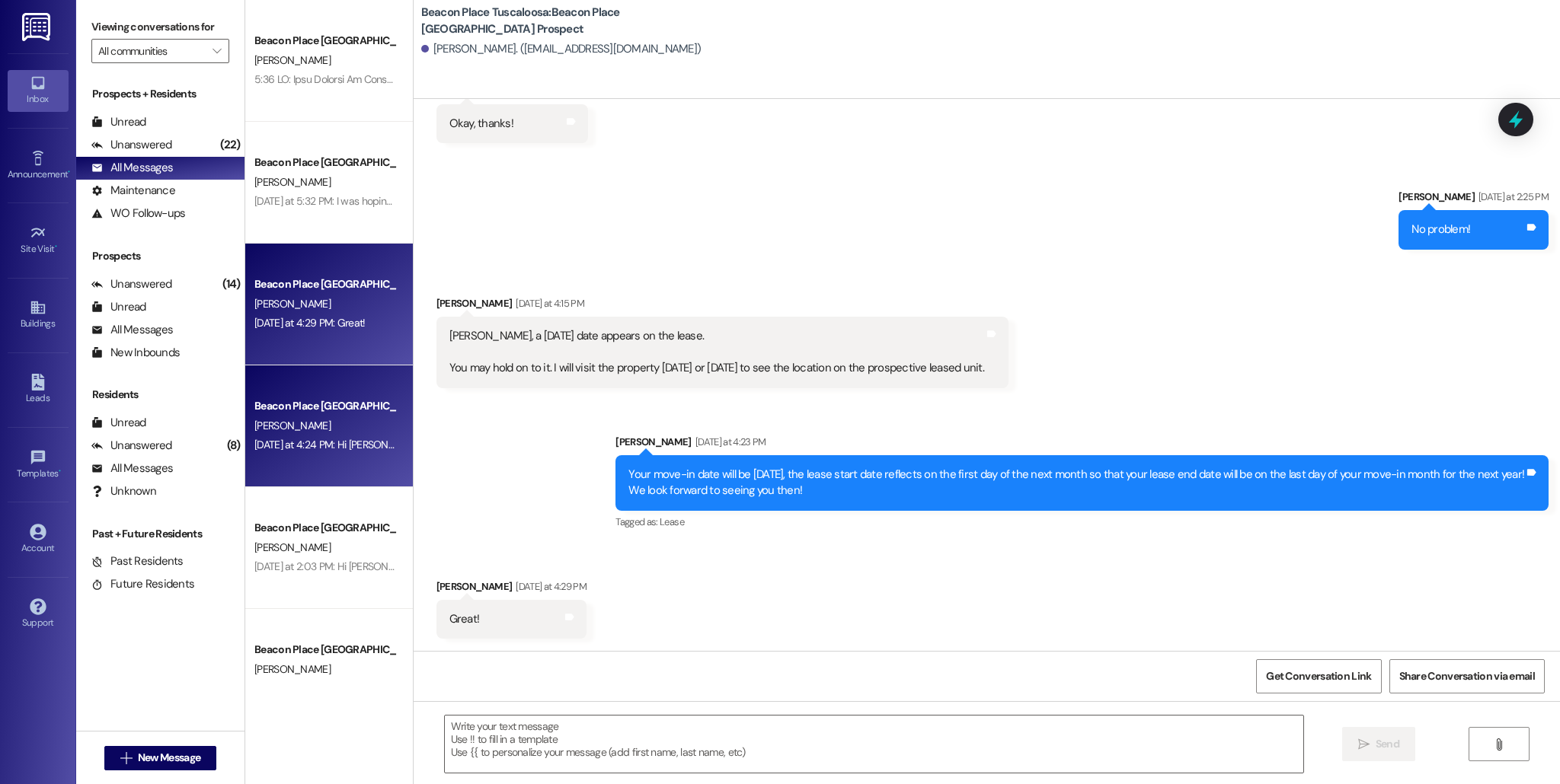
click at [294, 438] on div "[DATE] at 4:24 PM: Hi [PERSON_NAME], It was a pleasure connecting with you [DAT…" at bounding box center [856, 444] width 1204 height 13
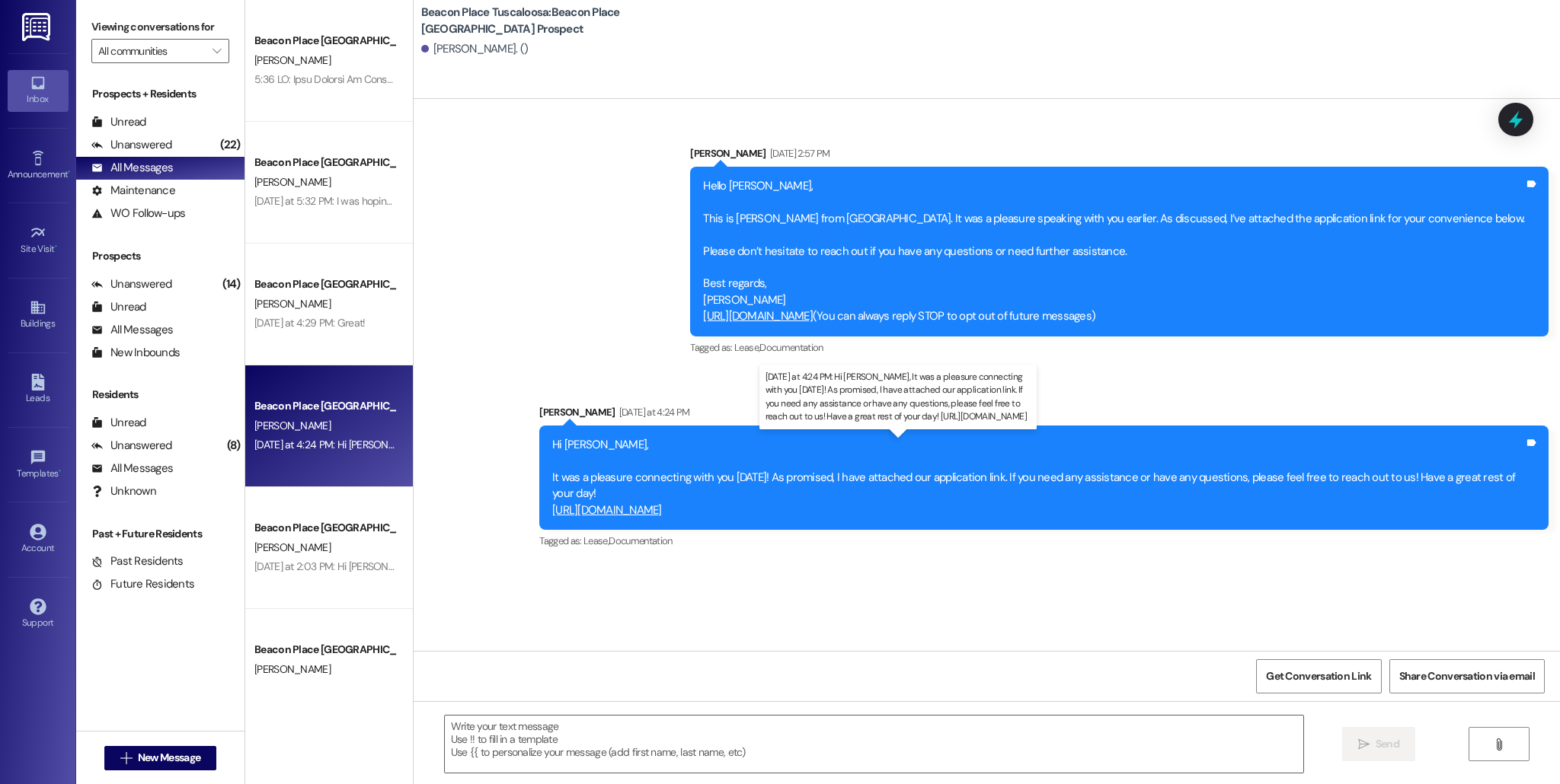
scroll to position [0, 0]
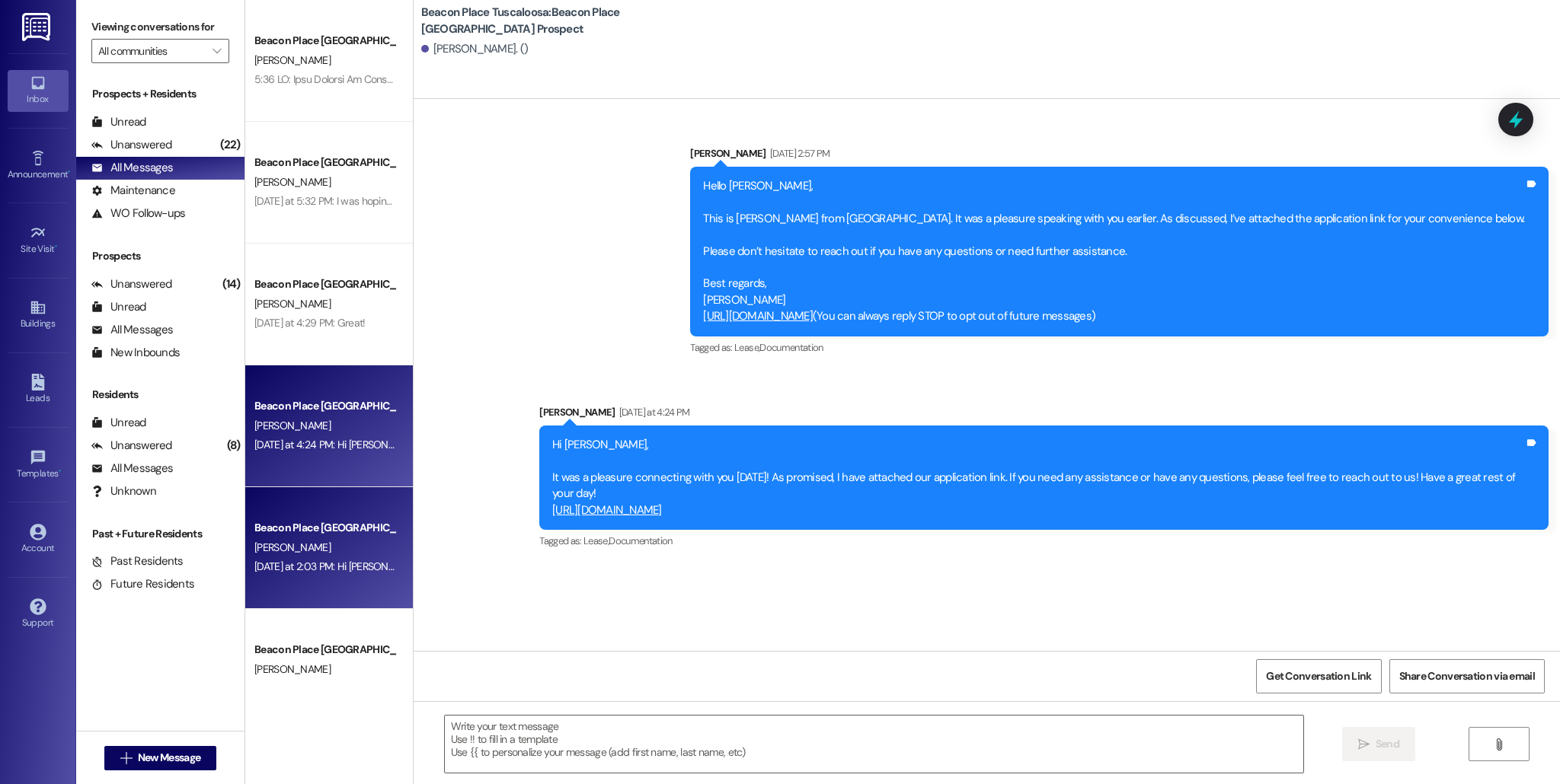
click at [319, 534] on div "Beacon Place [GEOGRAPHIC_DATA] Prospect" at bounding box center [325, 528] width 141 height 16
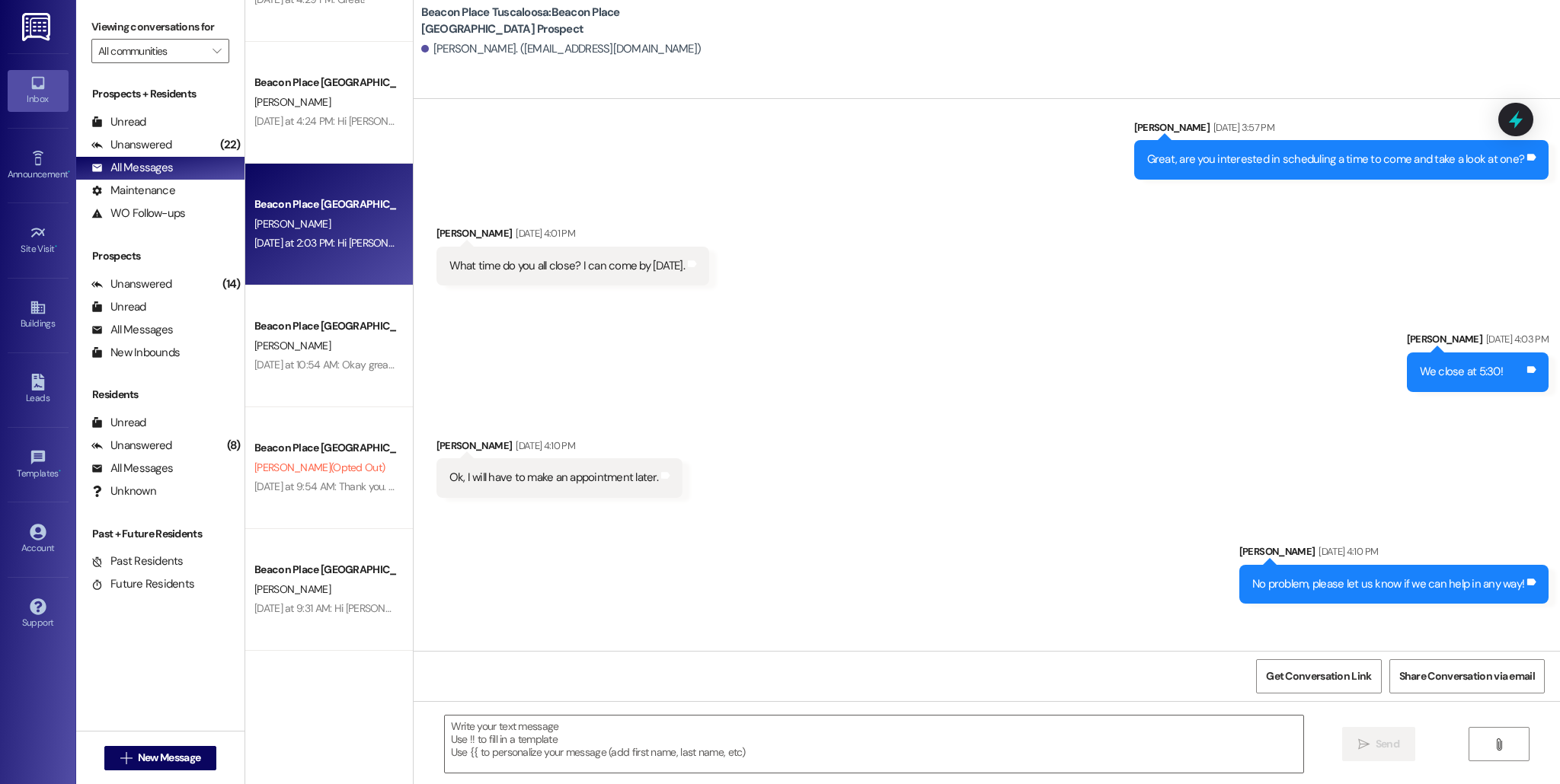
scroll to position [358, 0]
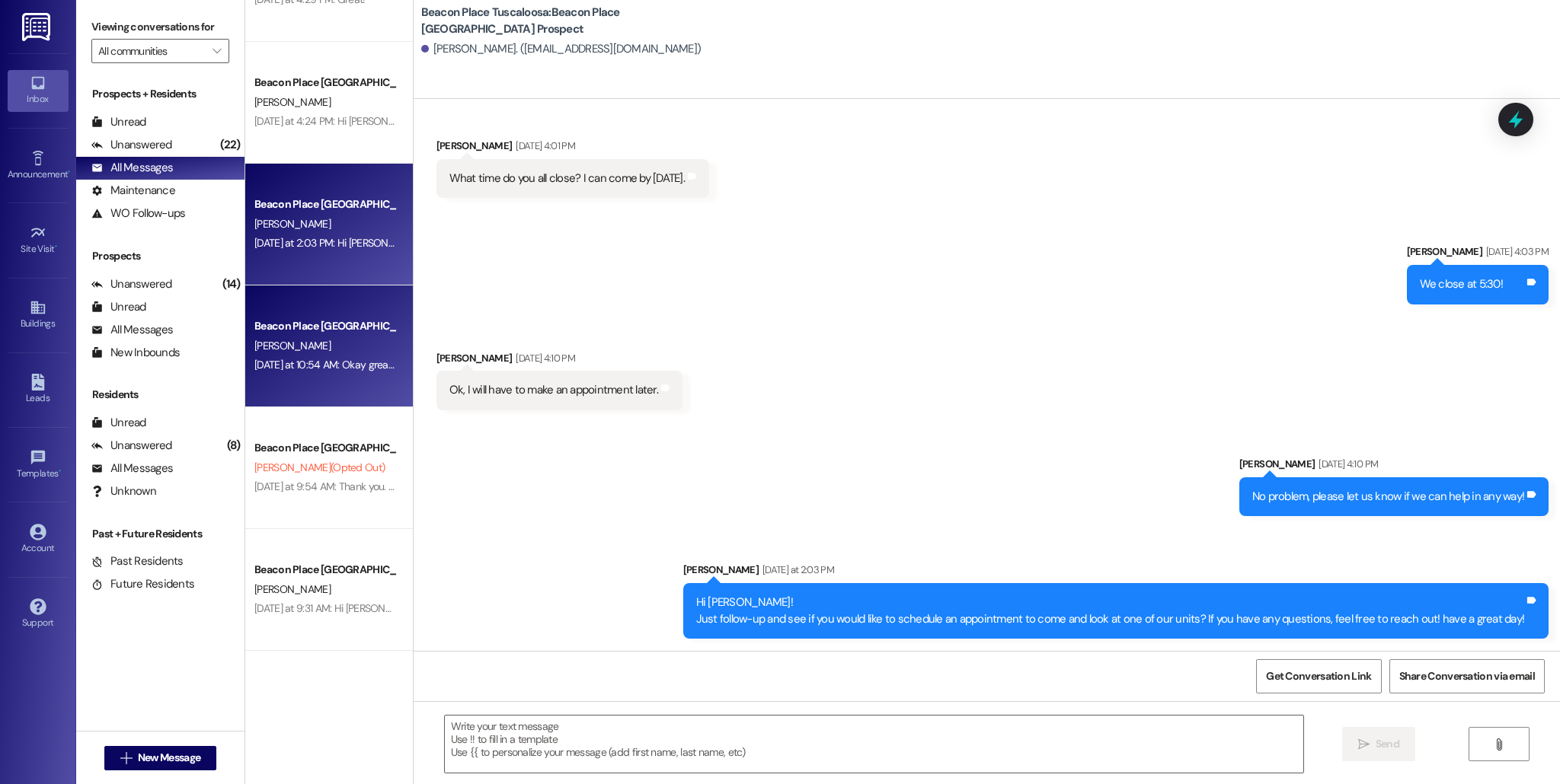
click at [254, 347] on span "[PERSON_NAME]" at bounding box center [293, 346] width 76 height 13
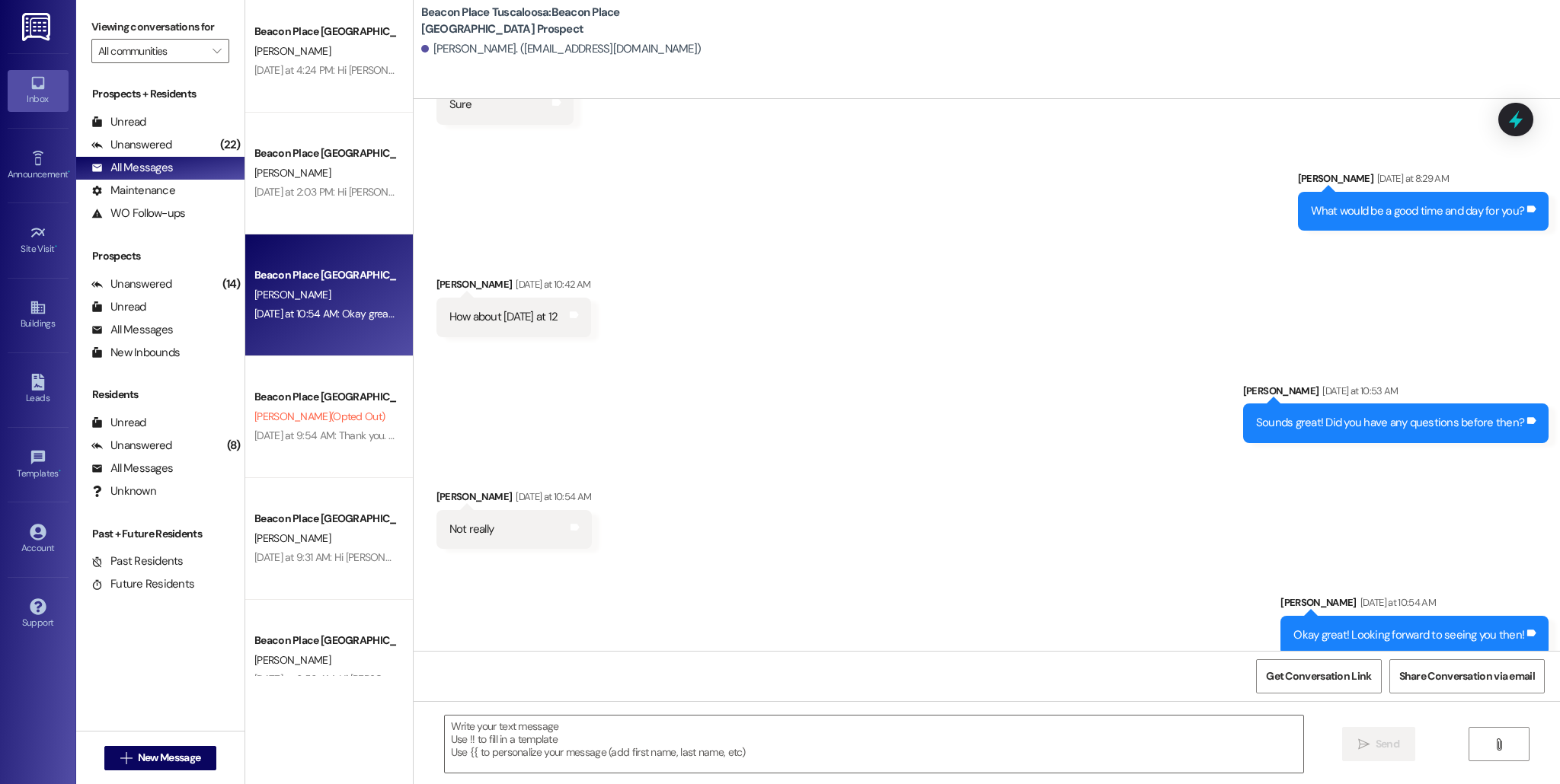
scroll to position [419, 0]
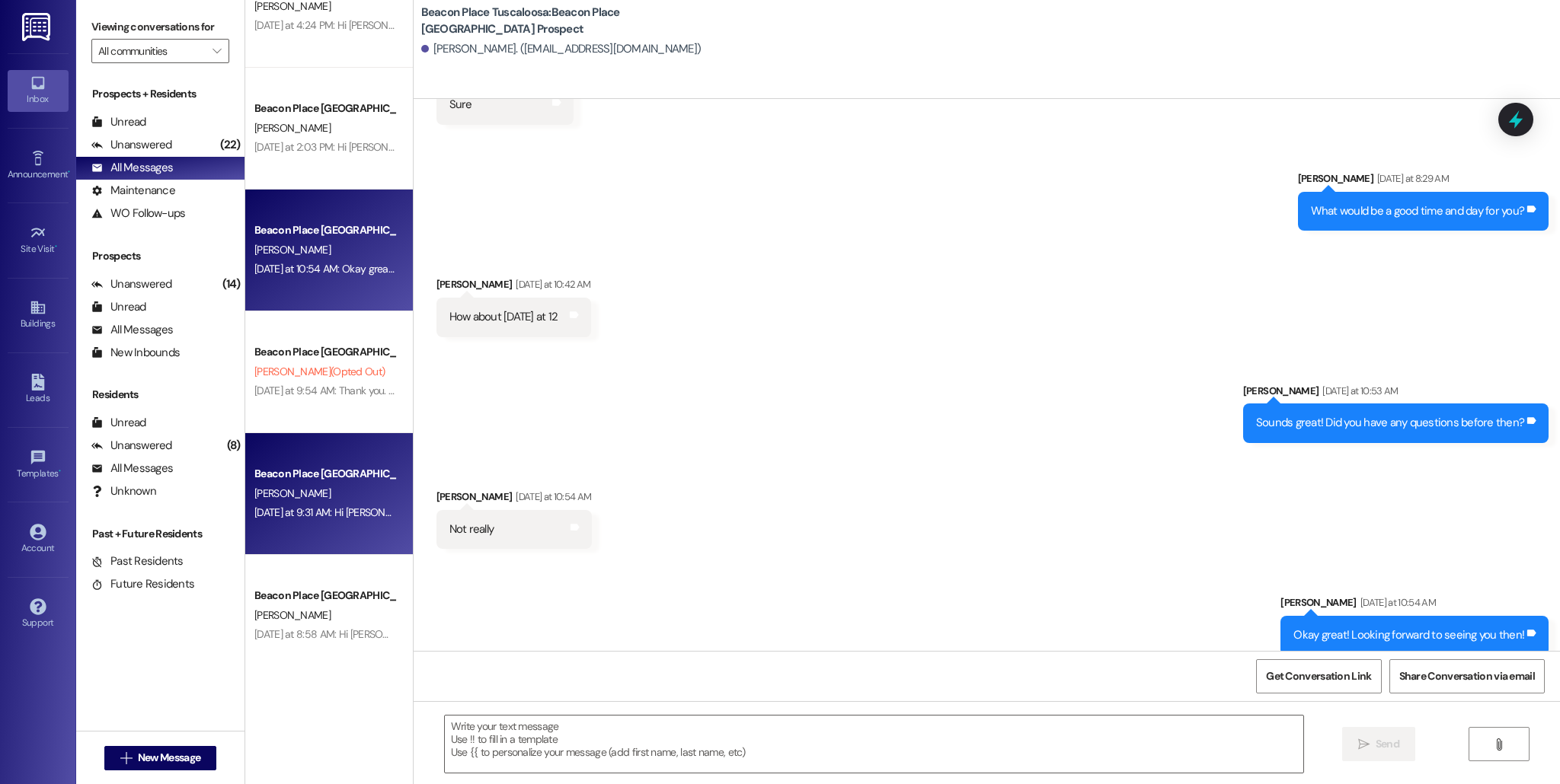
click at [286, 523] on div "Beacon Place Tuscaloosa Prospect [PERSON_NAME] [DATE] at 9:31 AM: Hi [PERSON_NA…" at bounding box center [329, 494] width 168 height 122
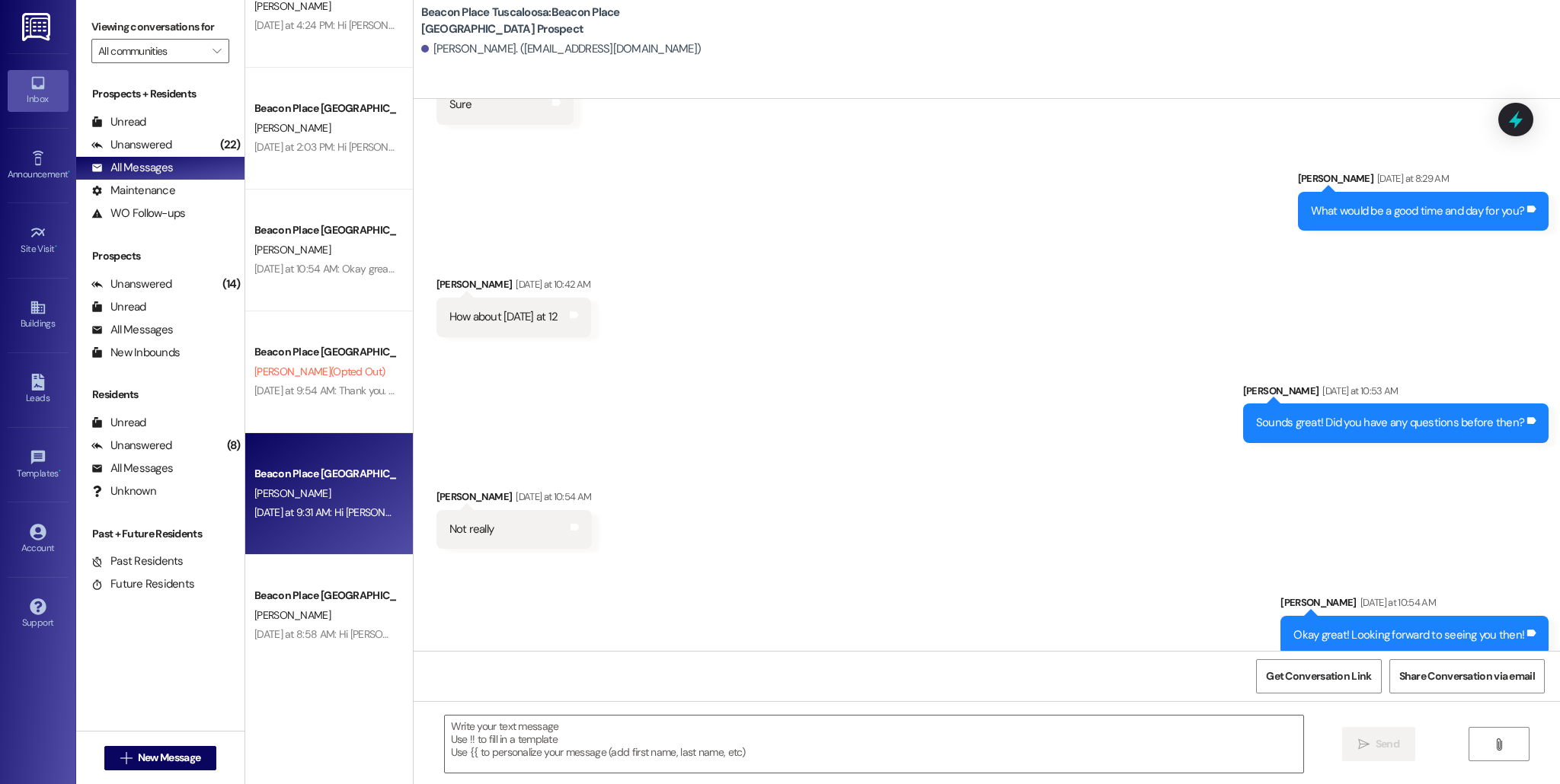
scroll to position [0, 0]
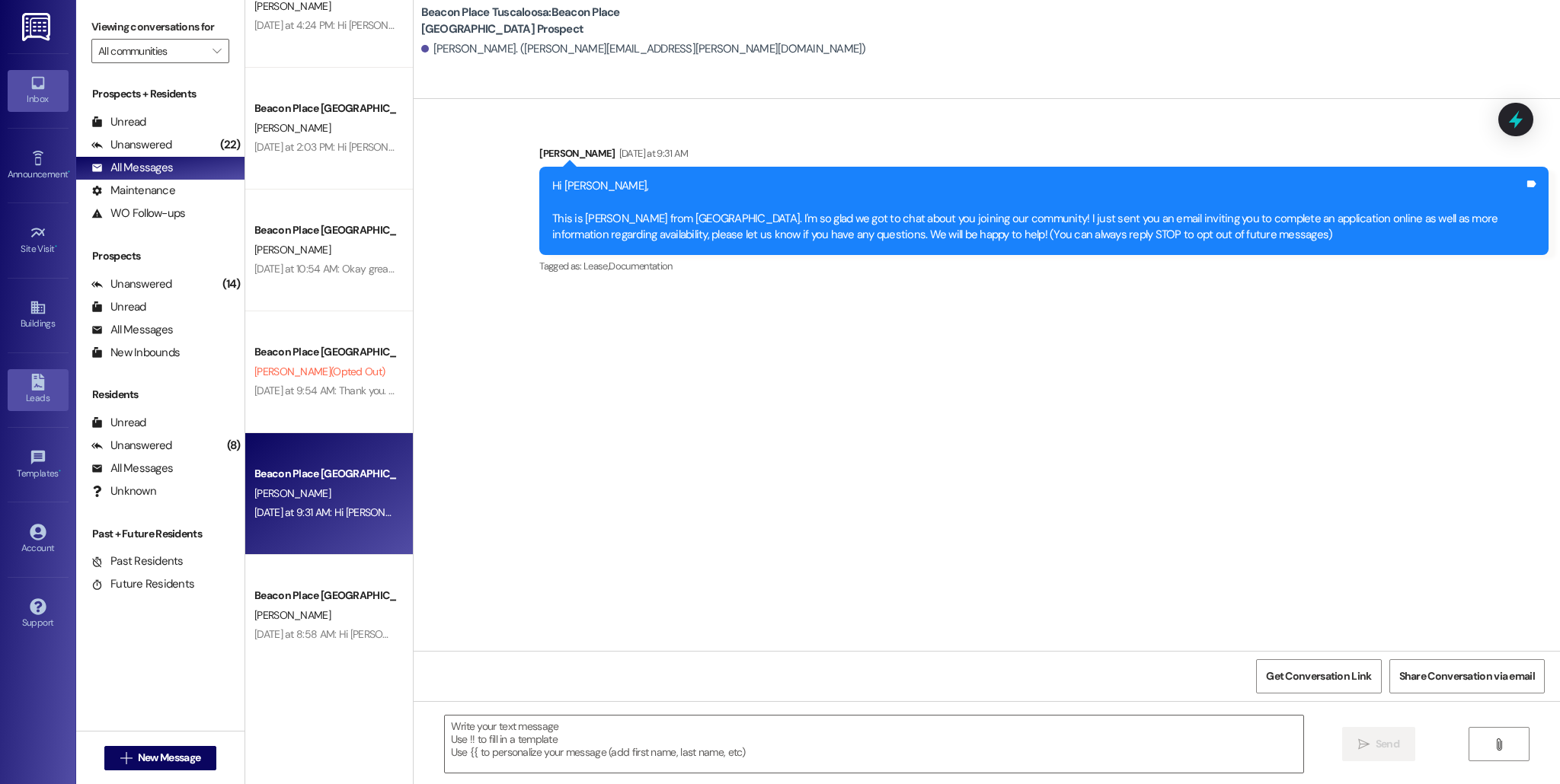
click at [45, 384] on icon at bounding box center [38, 382] width 17 height 17
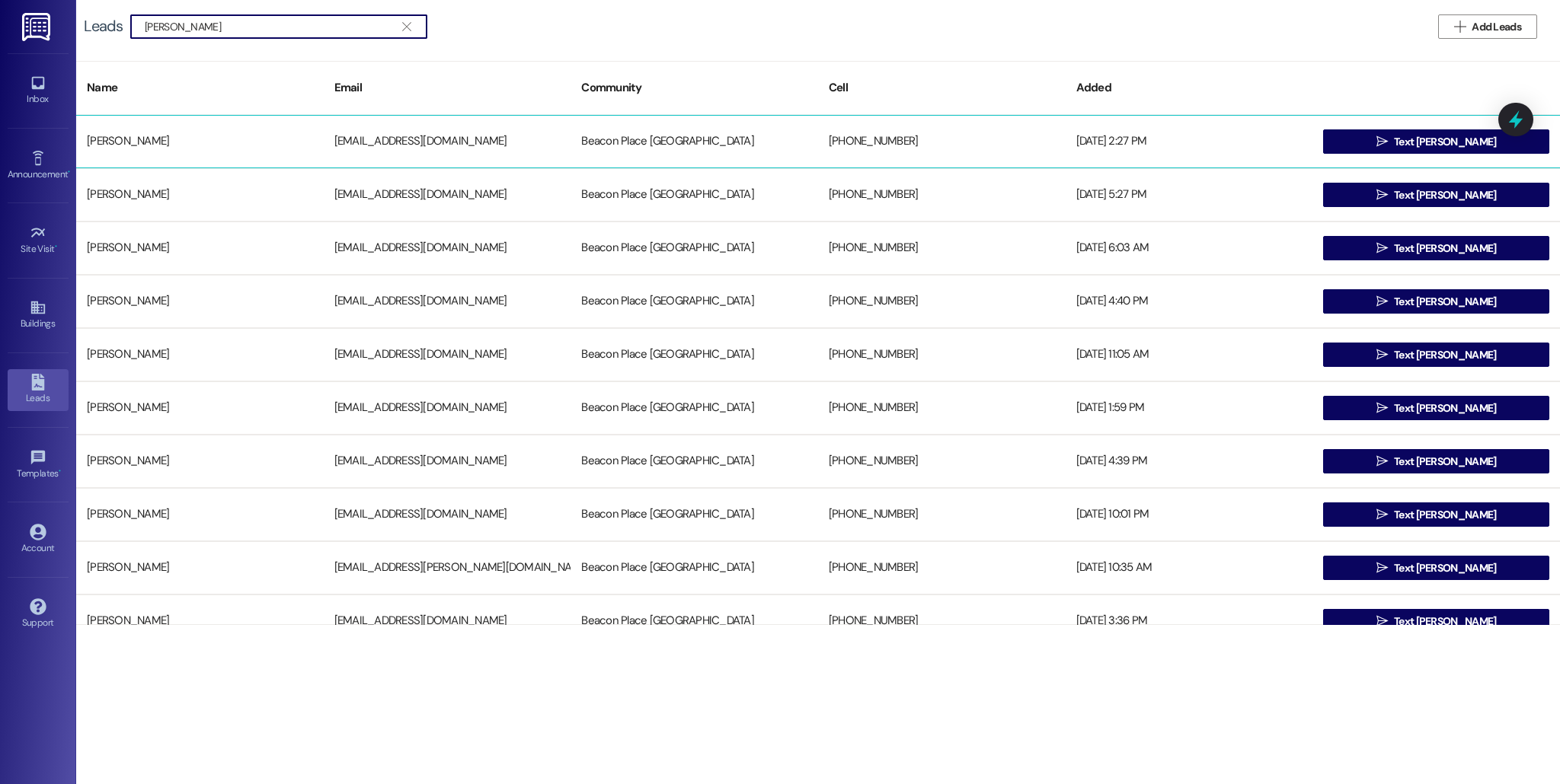
type input "[PERSON_NAME]"
click at [154, 137] on div "[PERSON_NAME]" at bounding box center [200, 142] width 248 height 30
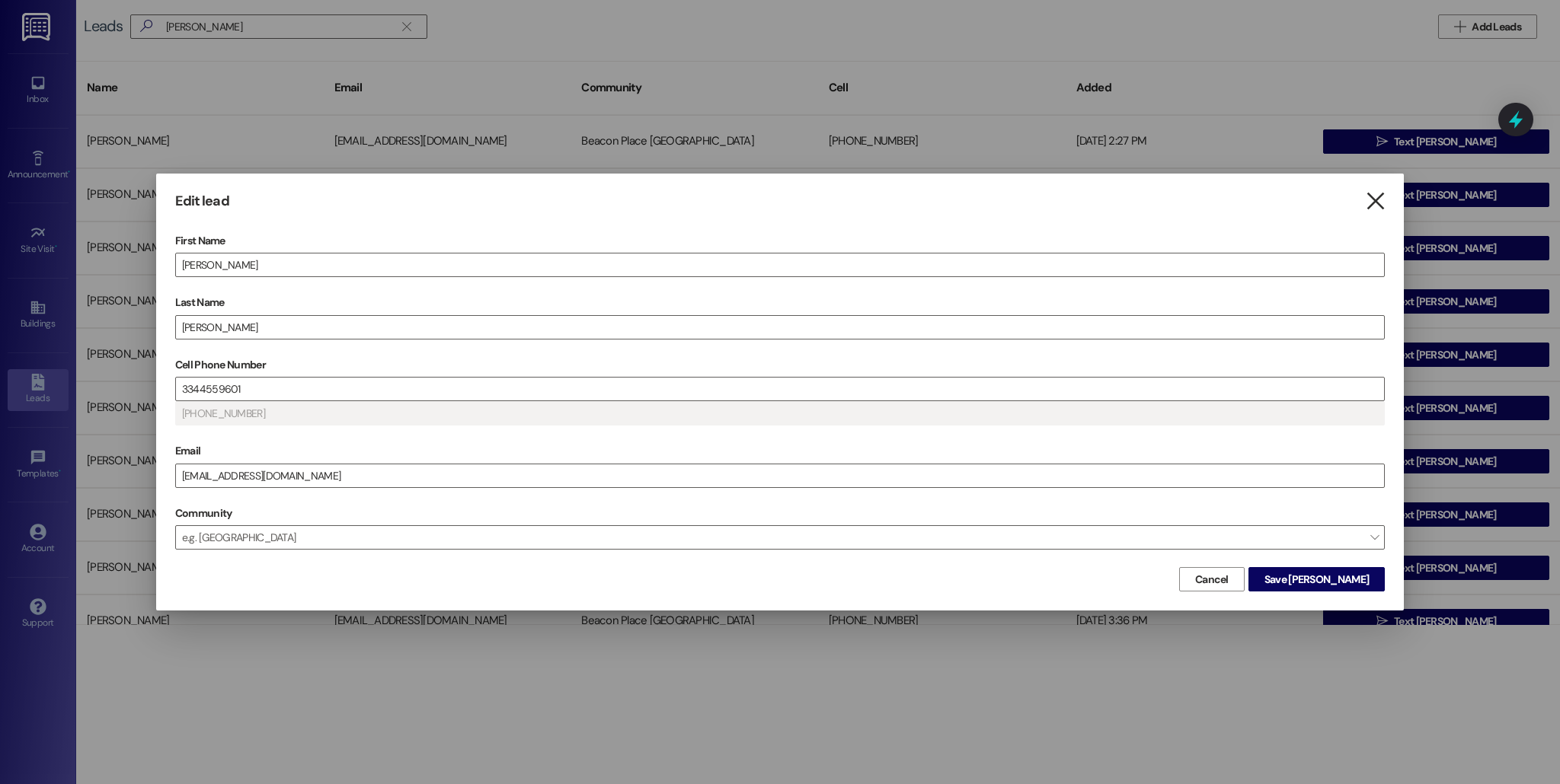
click at [1375, 197] on icon "" at bounding box center [1375, 201] width 21 height 16
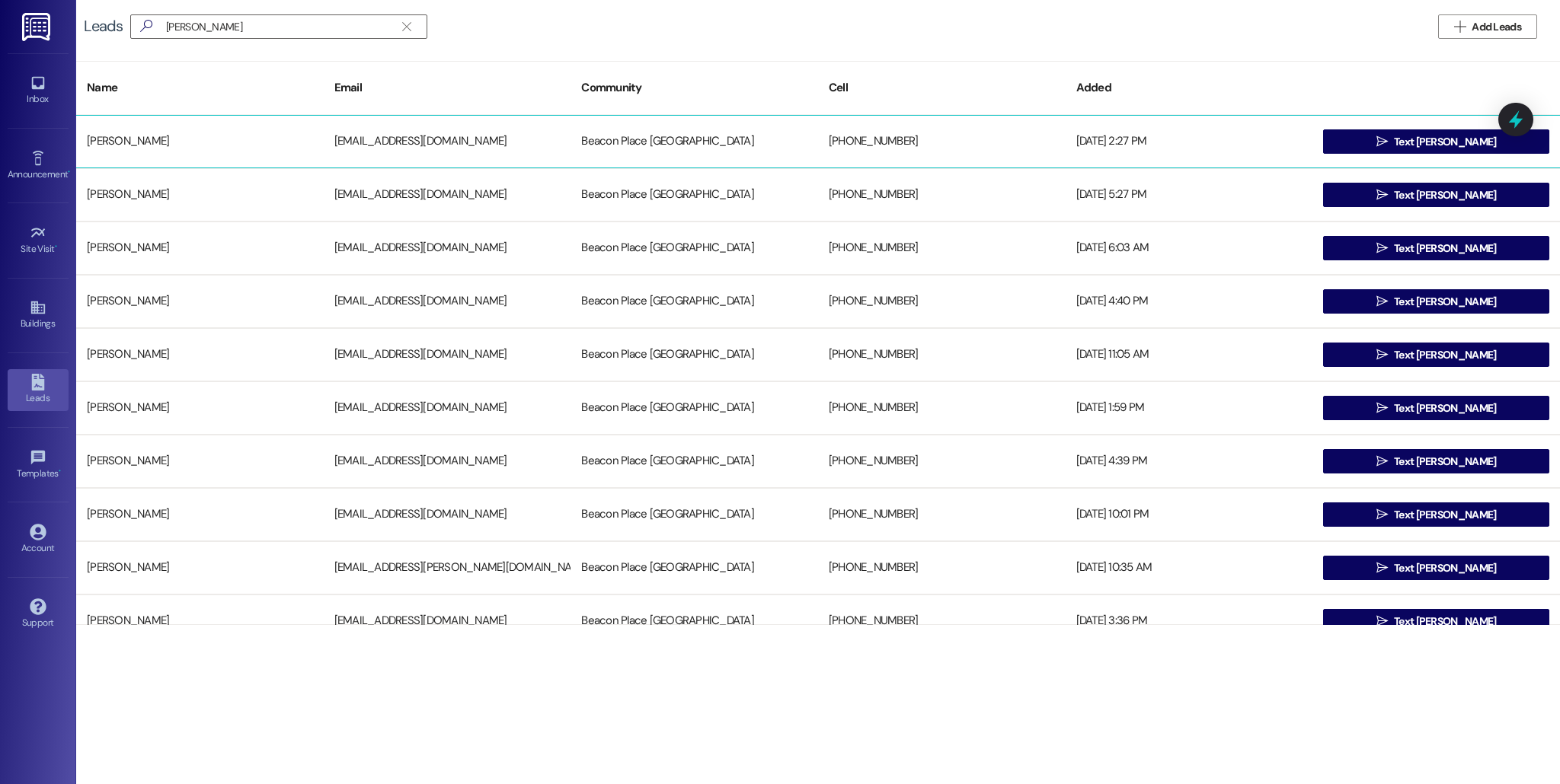
click at [1396, 158] on div "[PERSON_NAME] [EMAIL_ADDRESS][DOMAIN_NAME] [GEOGRAPHIC_DATA] Tuscaloosa [PHONE_…" at bounding box center [818, 142] width 1484 height 53
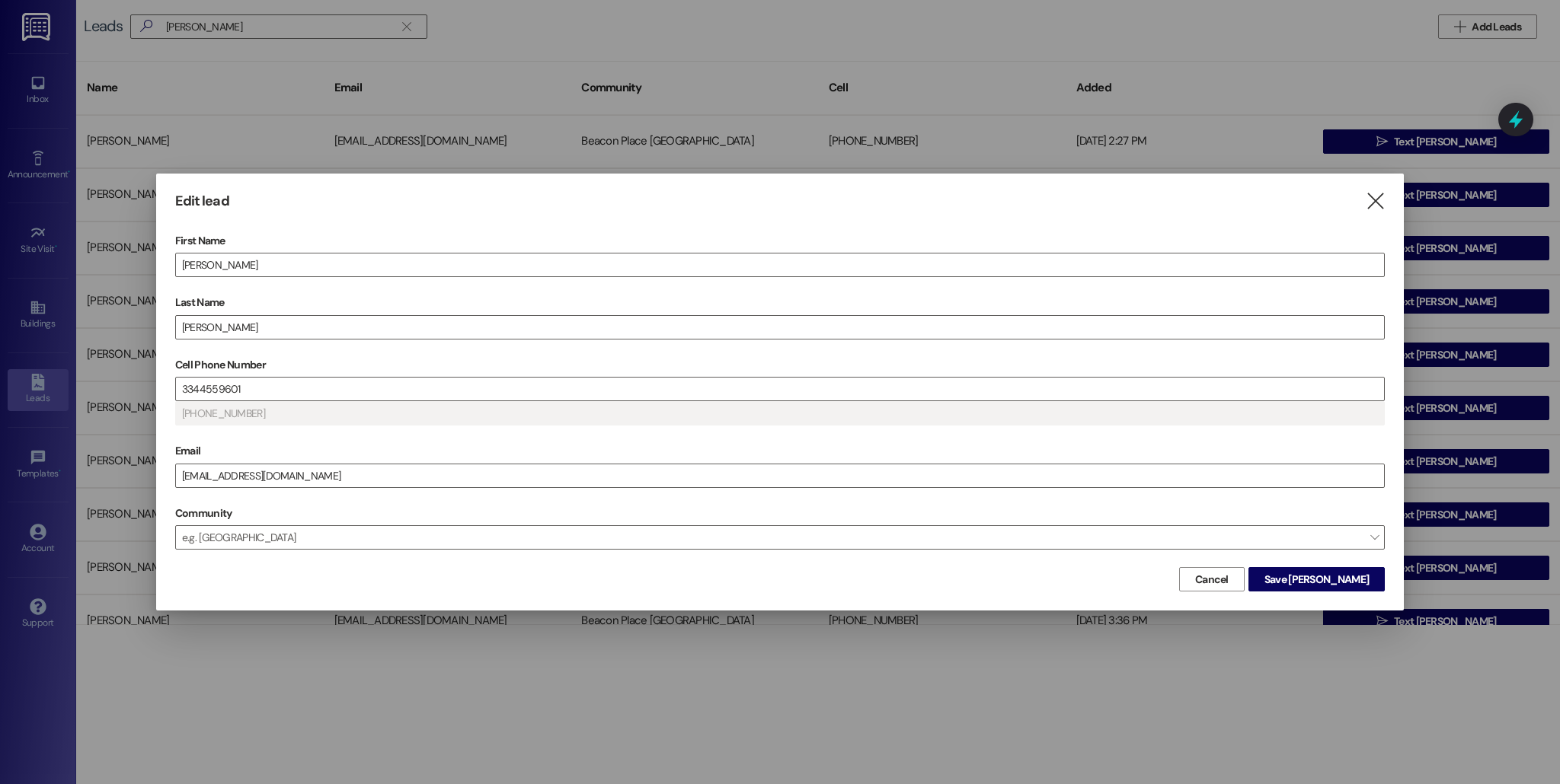
click at [1372, 188] on div "Edit lead  First Name [PERSON_NAME] Last Name [PERSON_NAME] Cell Phone Number …" at bounding box center [780, 392] width 1247 height 437
click at [1373, 203] on icon "" at bounding box center [1375, 201] width 21 height 16
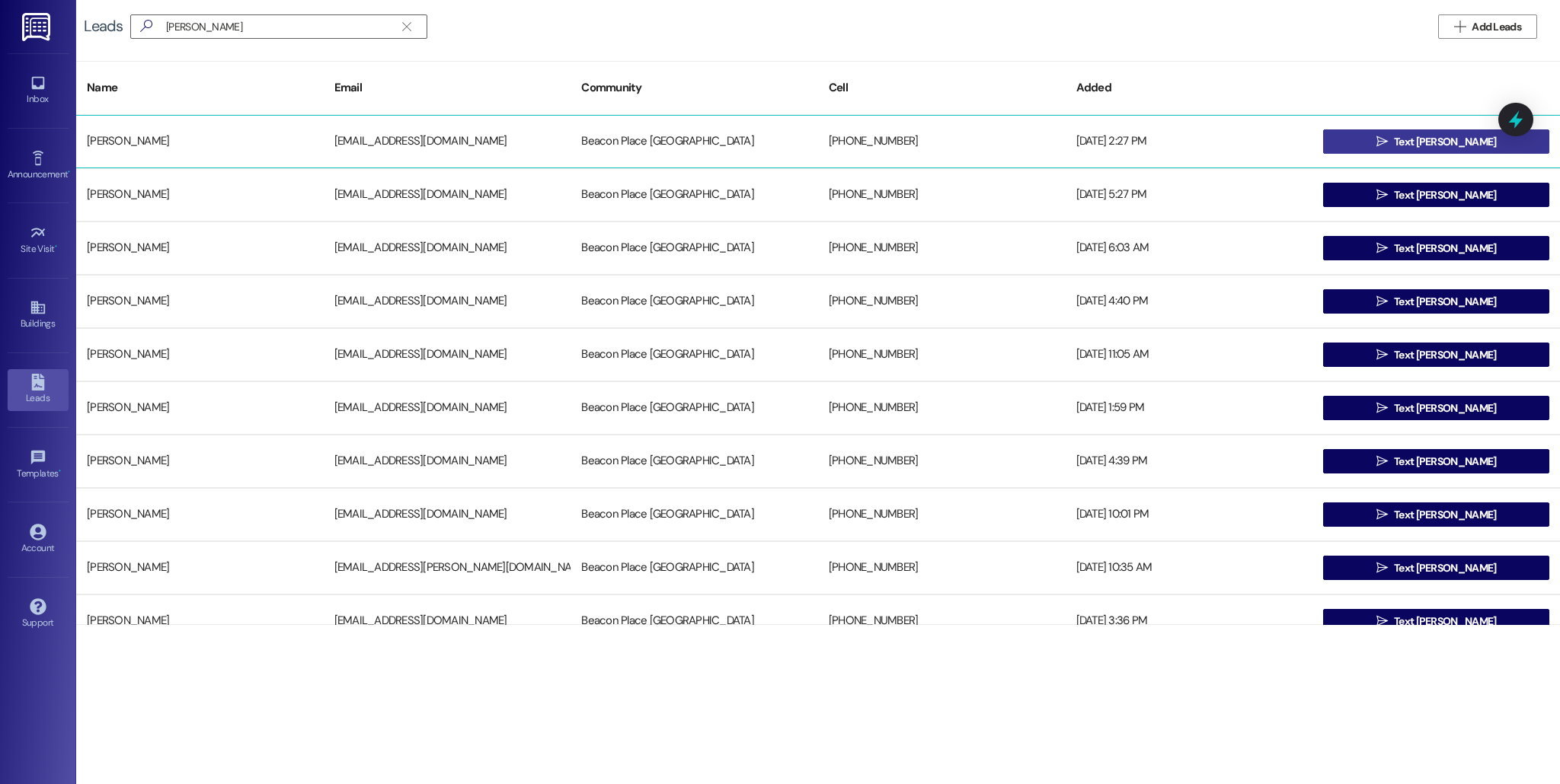
click at [1408, 142] on span "Text [PERSON_NAME]" at bounding box center [1444, 142] width 102 height 16
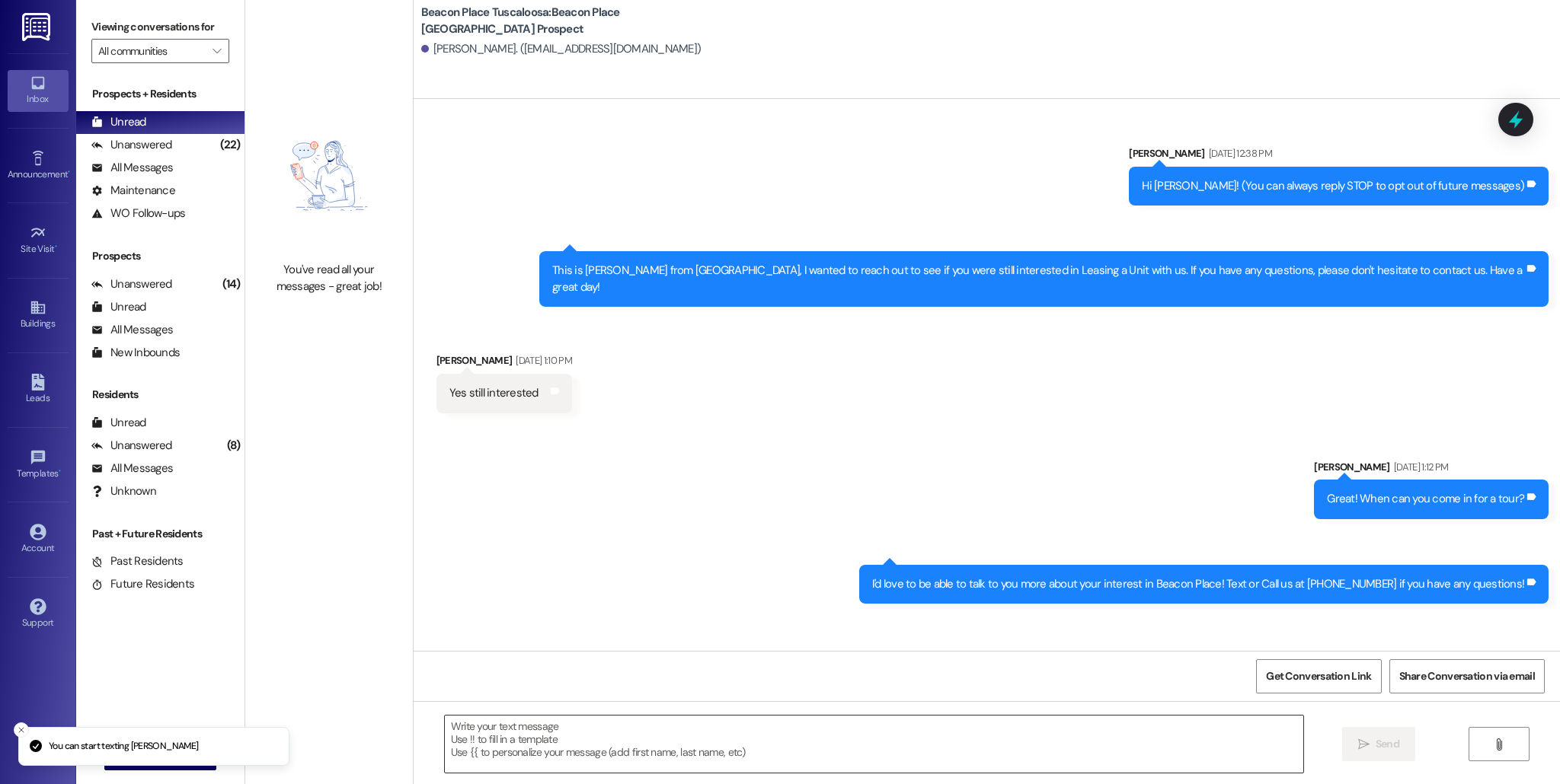
click at [734, 747] on textarea at bounding box center [874, 744] width 859 height 57
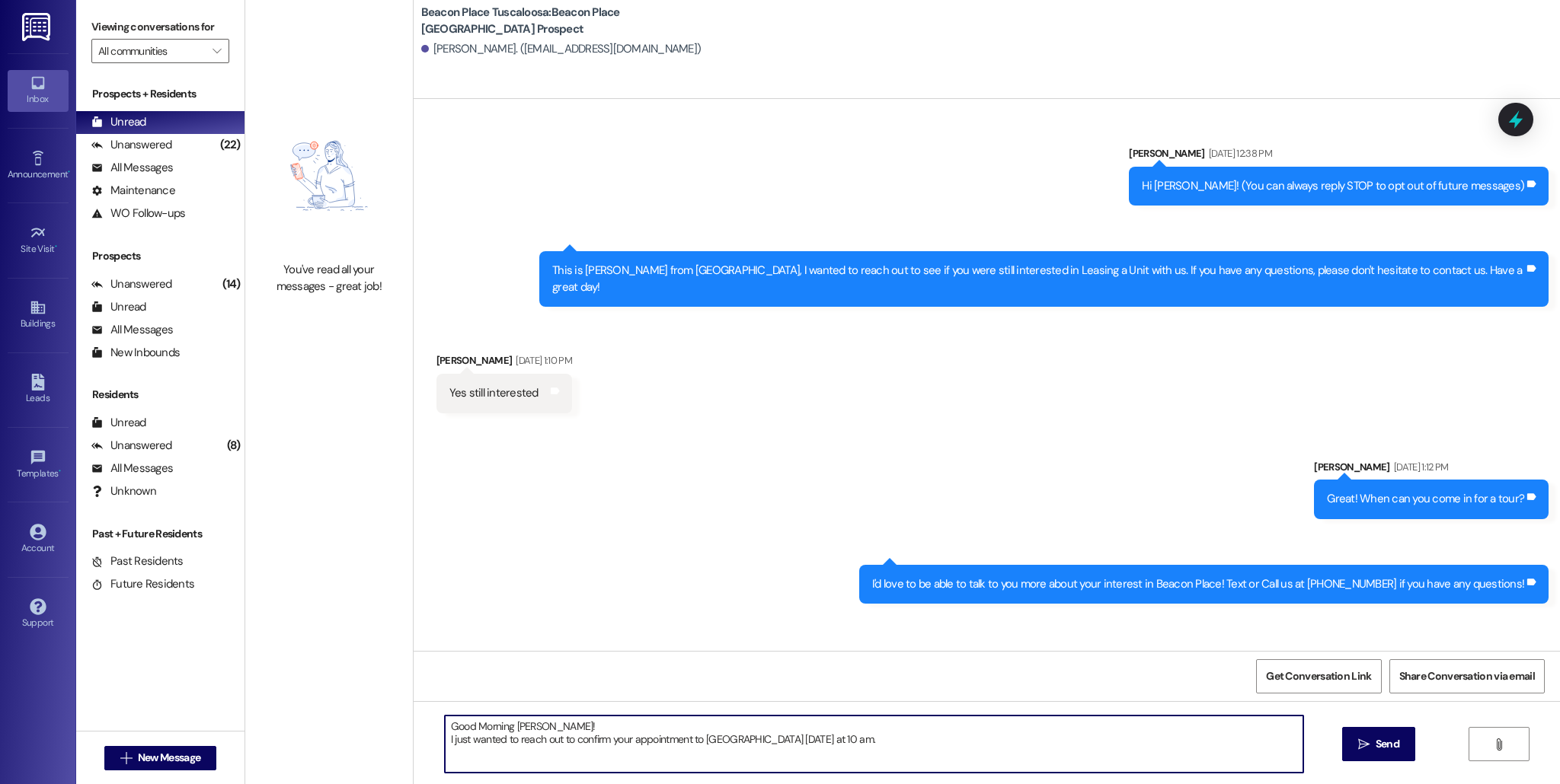
click at [445, 738] on textarea "Good Morning [PERSON_NAME]! I just wanted to reach out to confirm your appointm…" at bounding box center [874, 744] width 859 height 57
click at [1119, 741] on textarea "Good Morning [PERSON_NAME]! This is [PERSON_NAME] from [GEOGRAPHIC_DATA]. I jus…" at bounding box center [874, 744] width 859 height 57
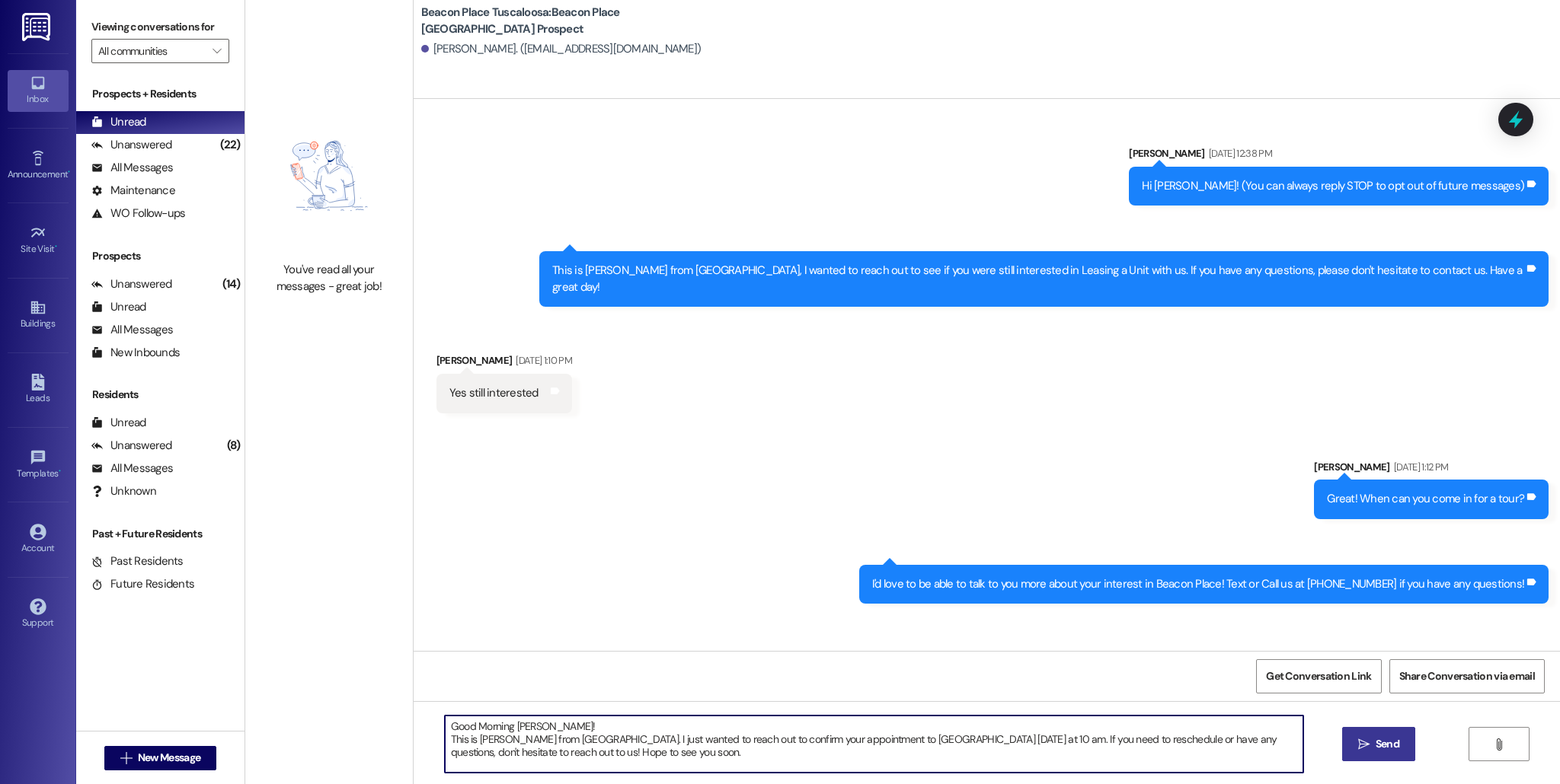
type textarea "Good Morning [PERSON_NAME]! This is [PERSON_NAME] from [GEOGRAPHIC_DATA]. I jus…"
click at [1375, 744] on span "Send" at bounding box center [1387, 744] width 24 height 16
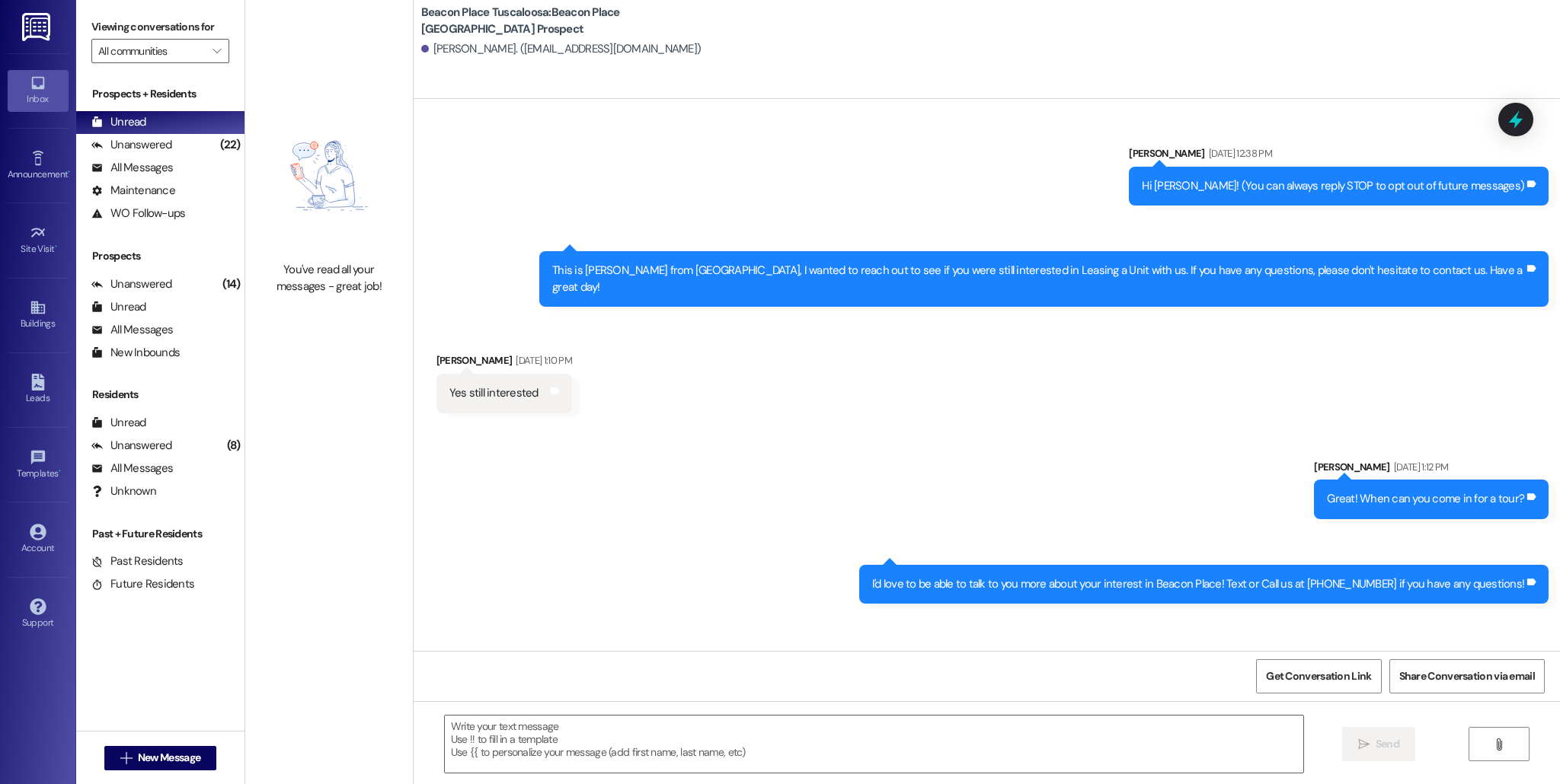
scroll to position [104, 0]
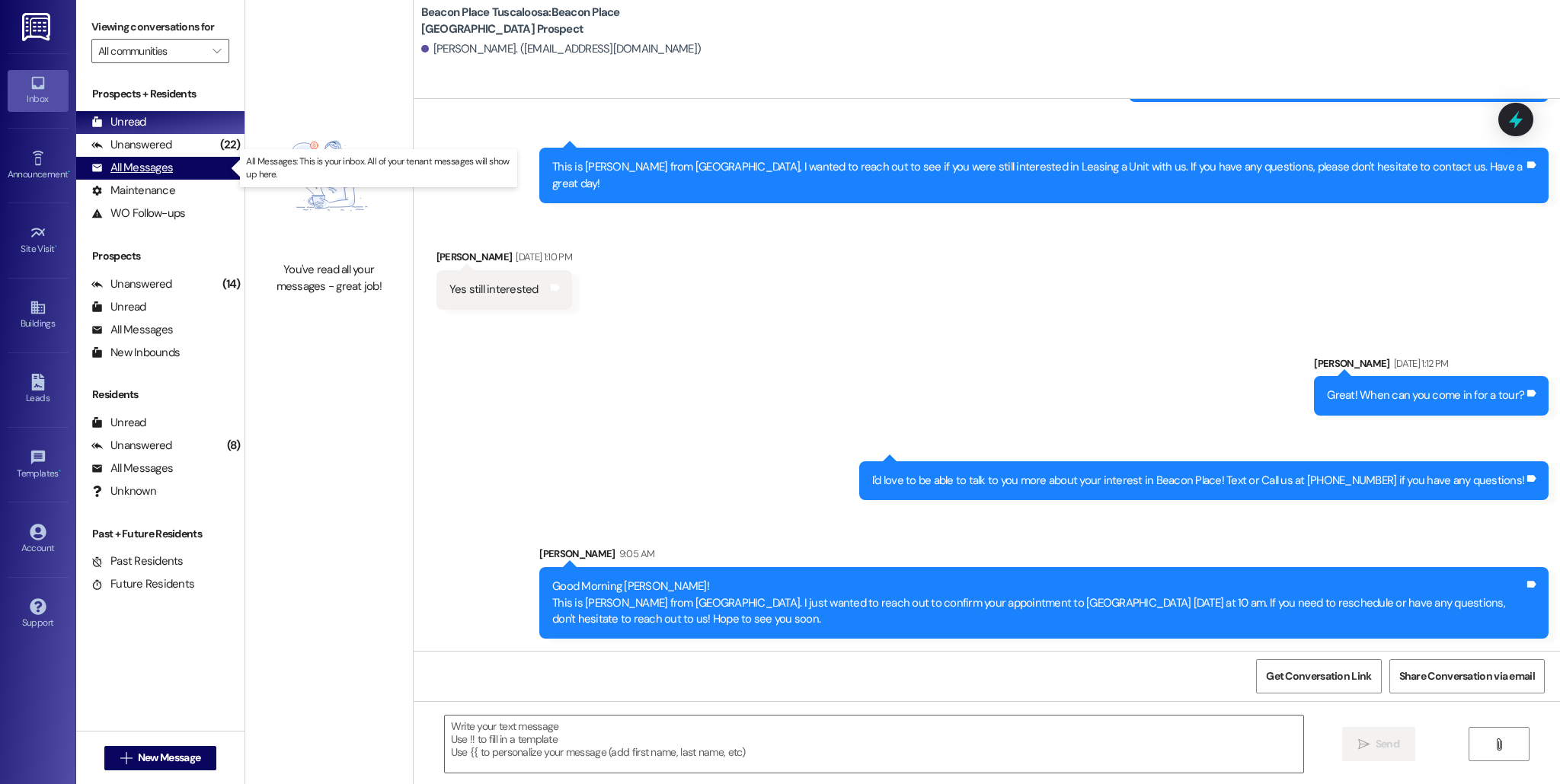
click at [182, 174] on div "All Messages (undefined)" at bounding box center [160, 169] width 169 height 23
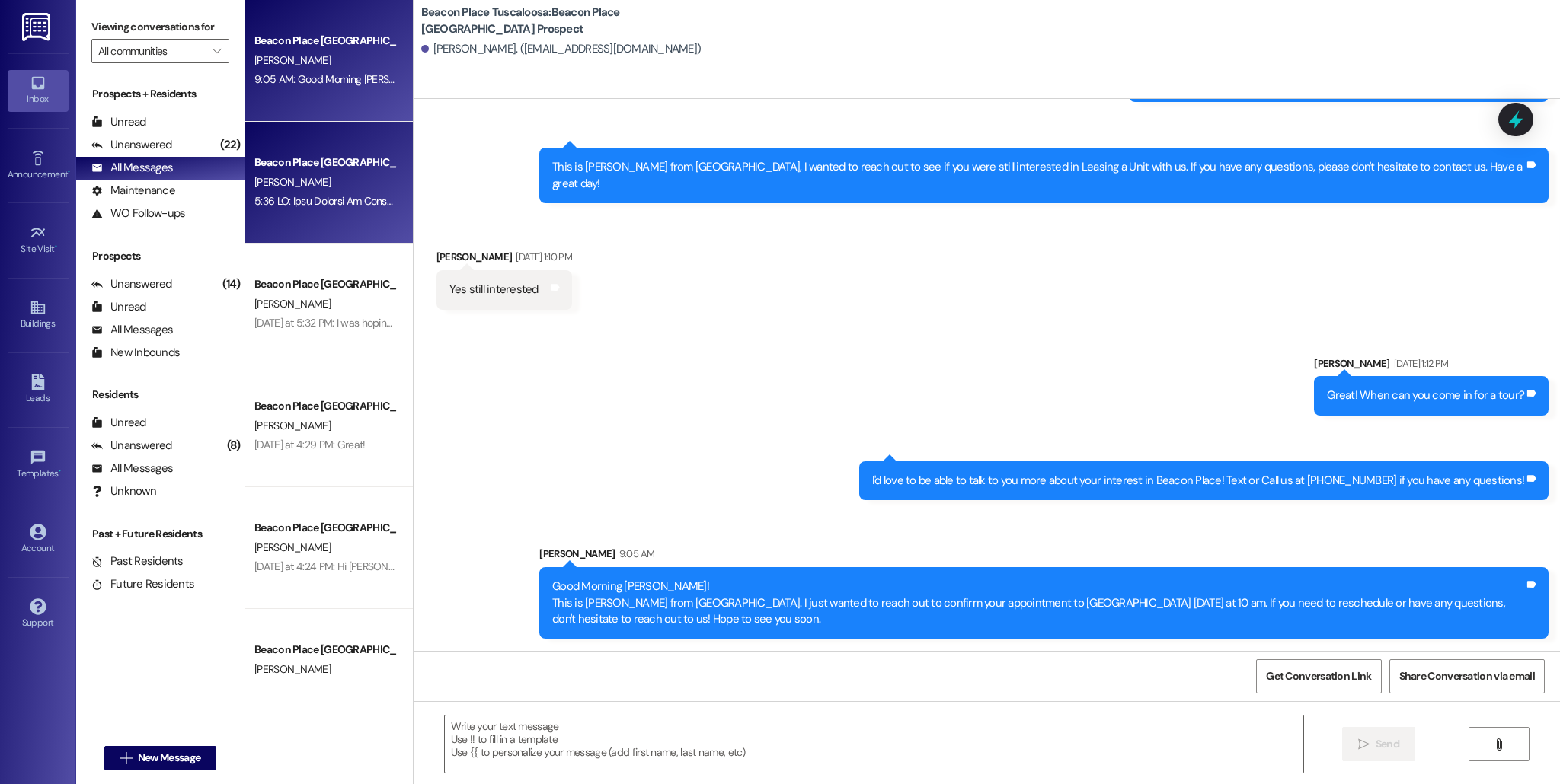
click at [352, 182] on div "[PERSON_NAME]" at bounding box center [324, 182] width 144 height 19
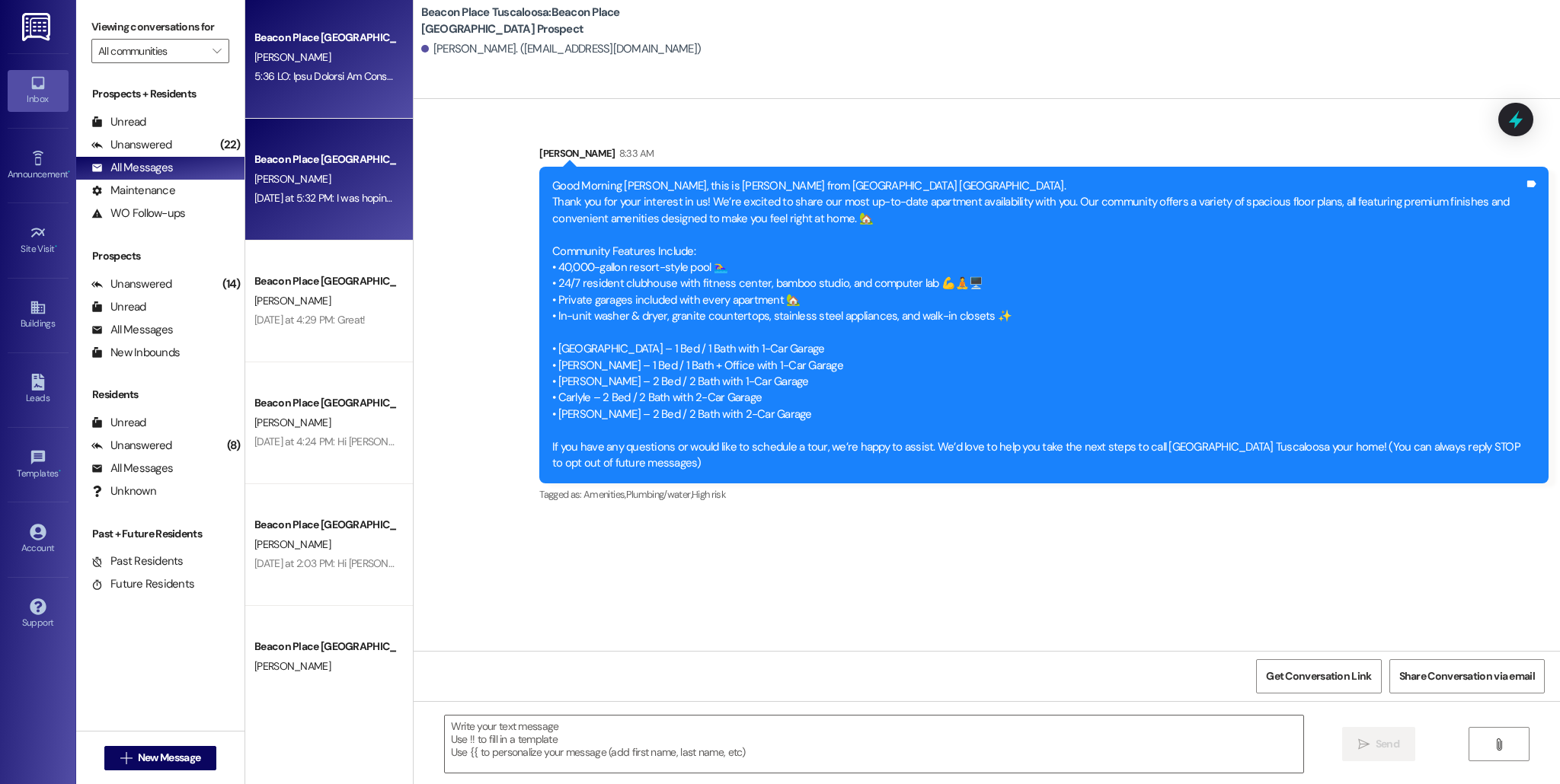
scroll to position [0, 0]
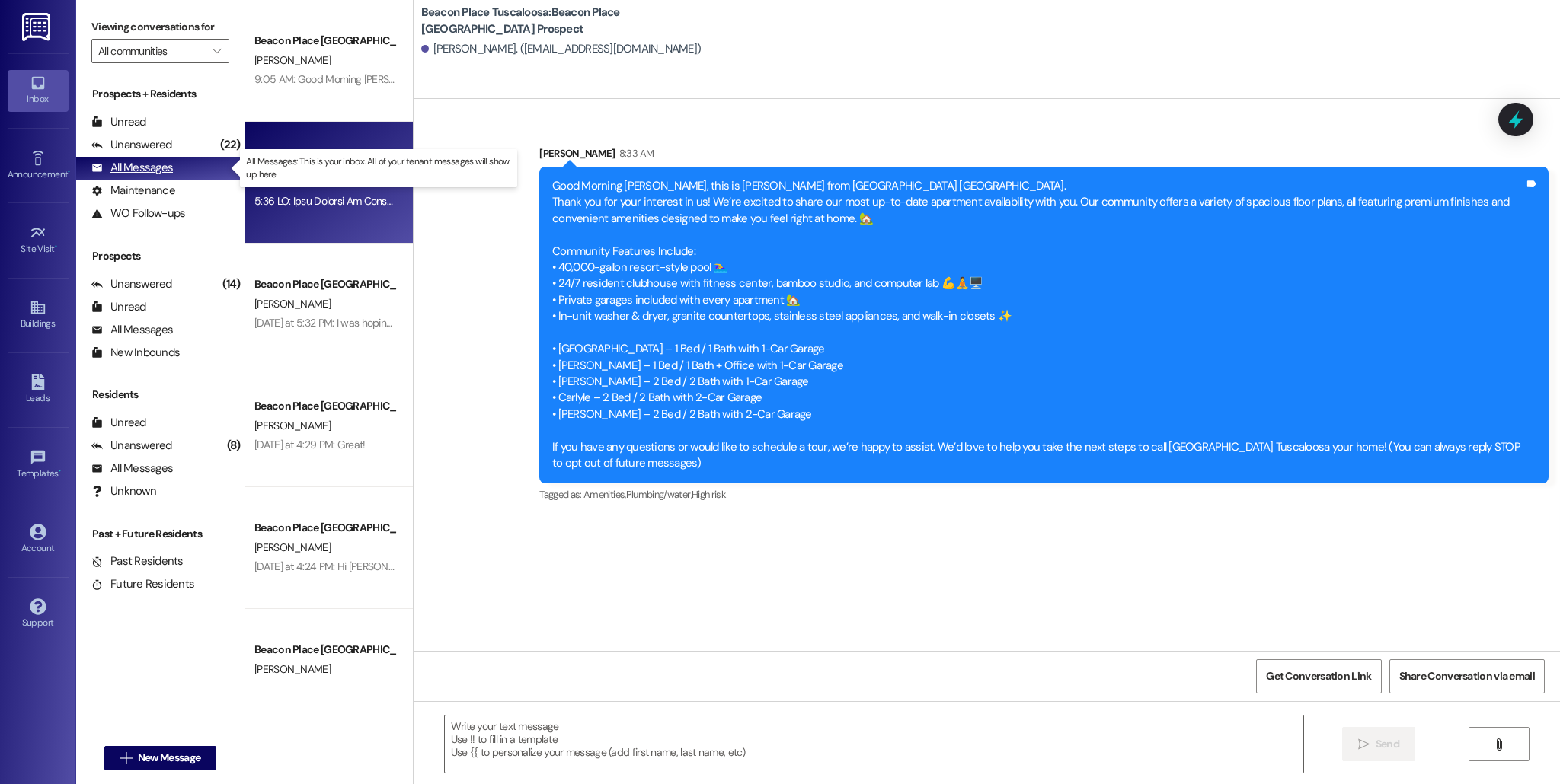
click at [148, 172] on div "All Messages" at bounding box center [132, 168] width 82 height 16
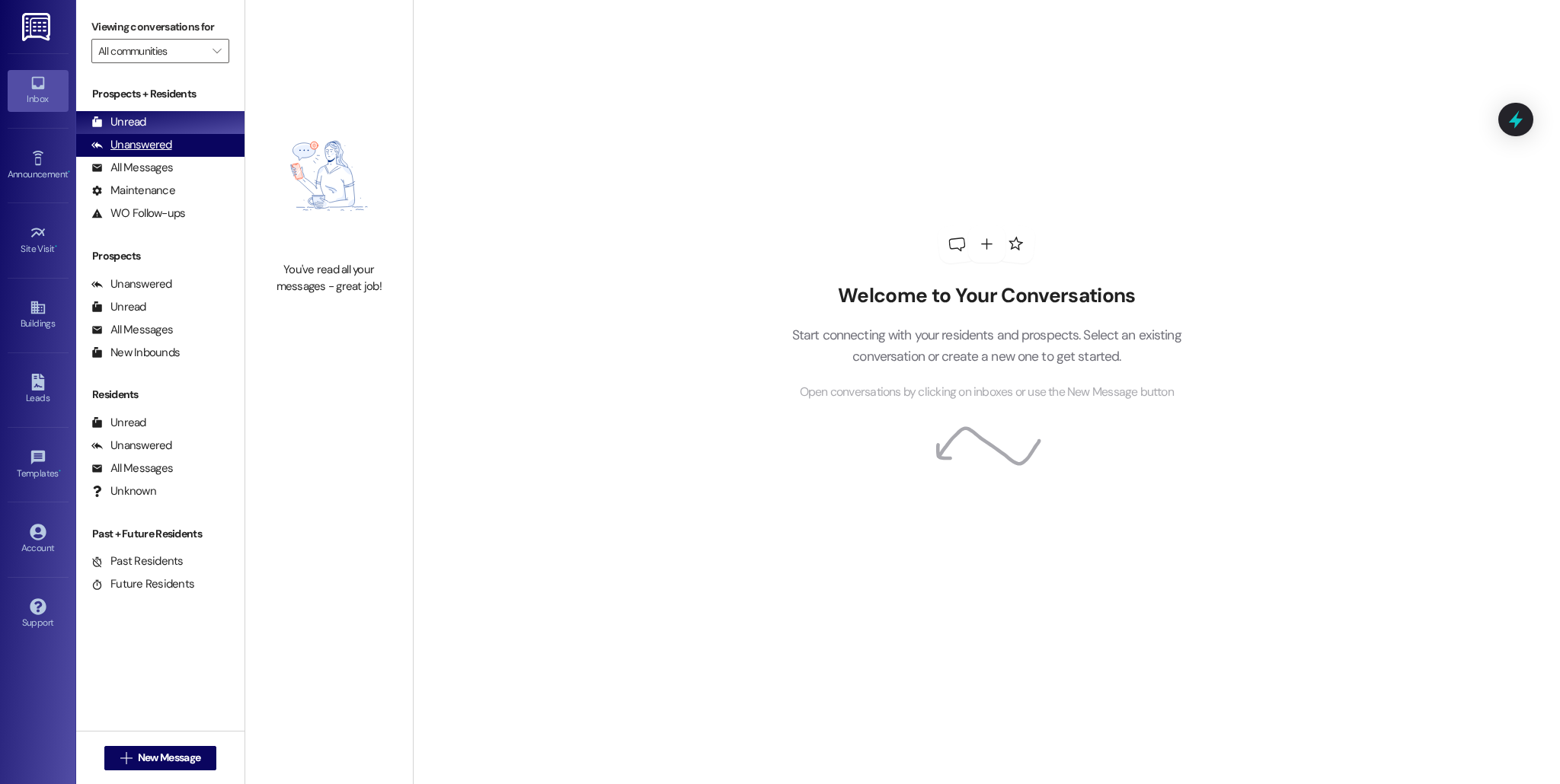
click at [195, 154] on div "Unanswered (0)" at bounding box center [160, 146] width 169 height 23
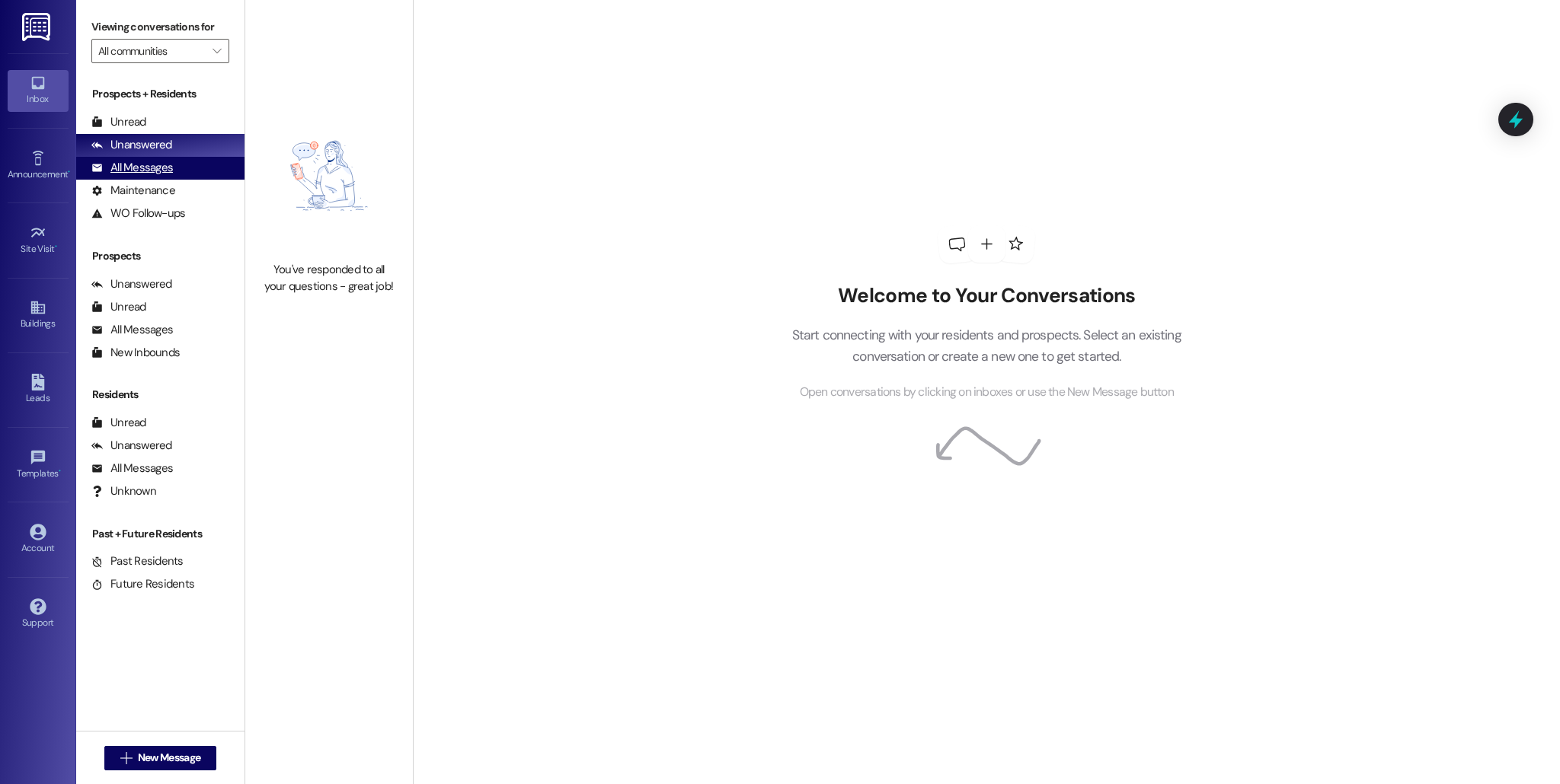
click at [194, 173] on div "All Messages (undefined)" at bounding box center [160, 169] width 169 height 23
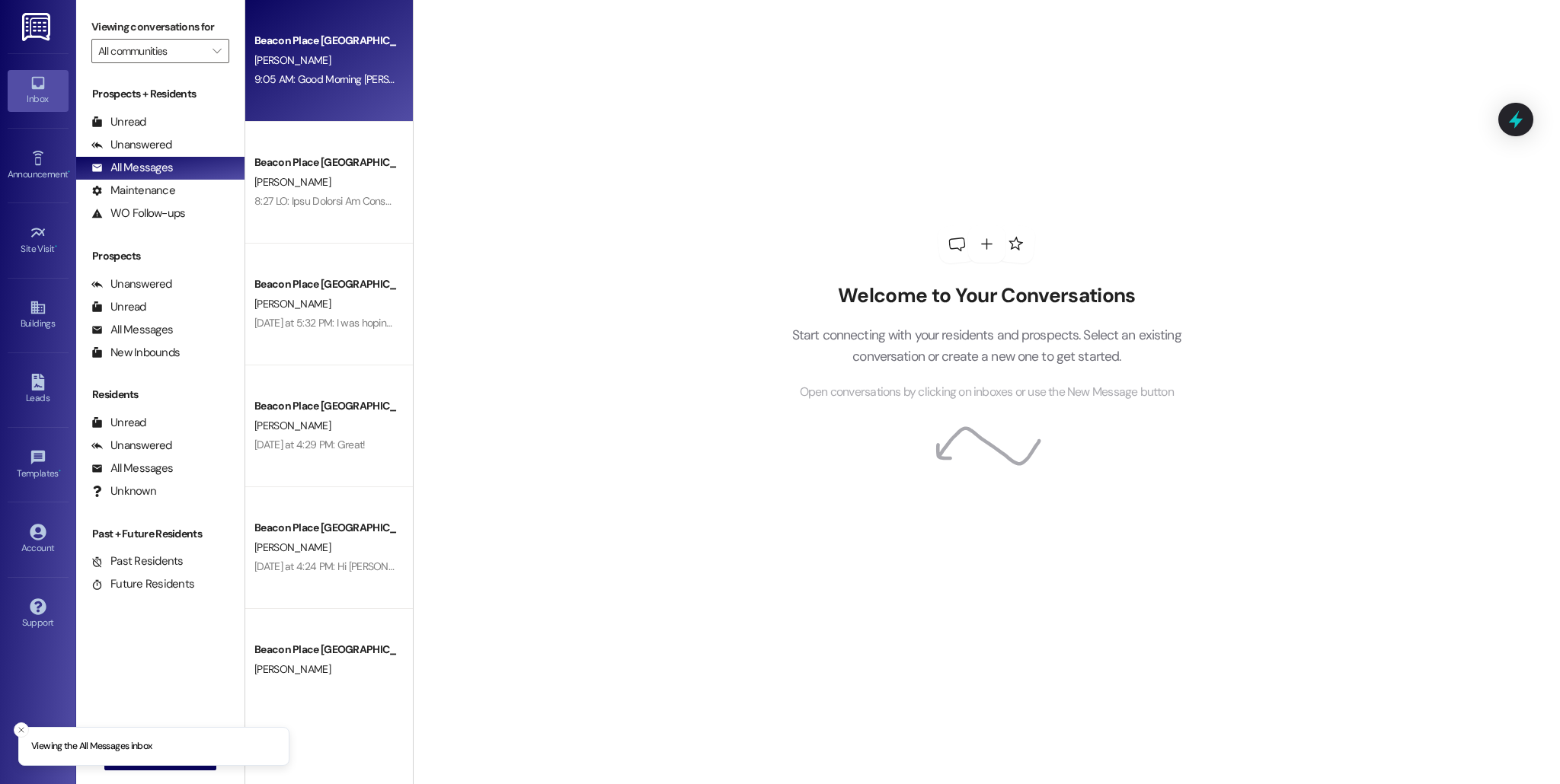
click at [359, 96] on div "Beacon Place Tuscaloosa Prospect S. Butler 9:05 AM: Good Morning Mr. Butler! Th…" at bounding box center [329, 61] width 168 height 122
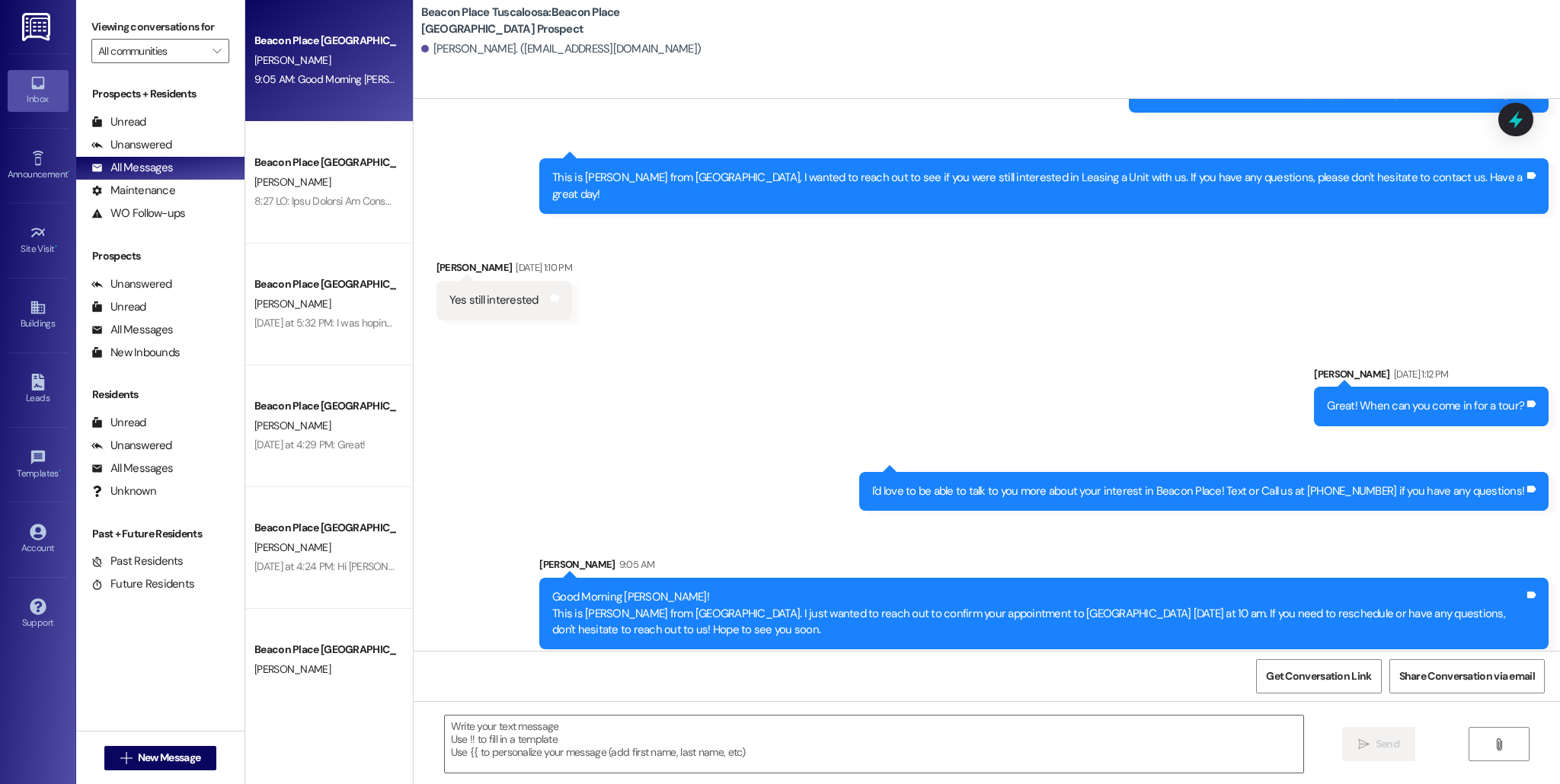
scroll to position [104, 0]
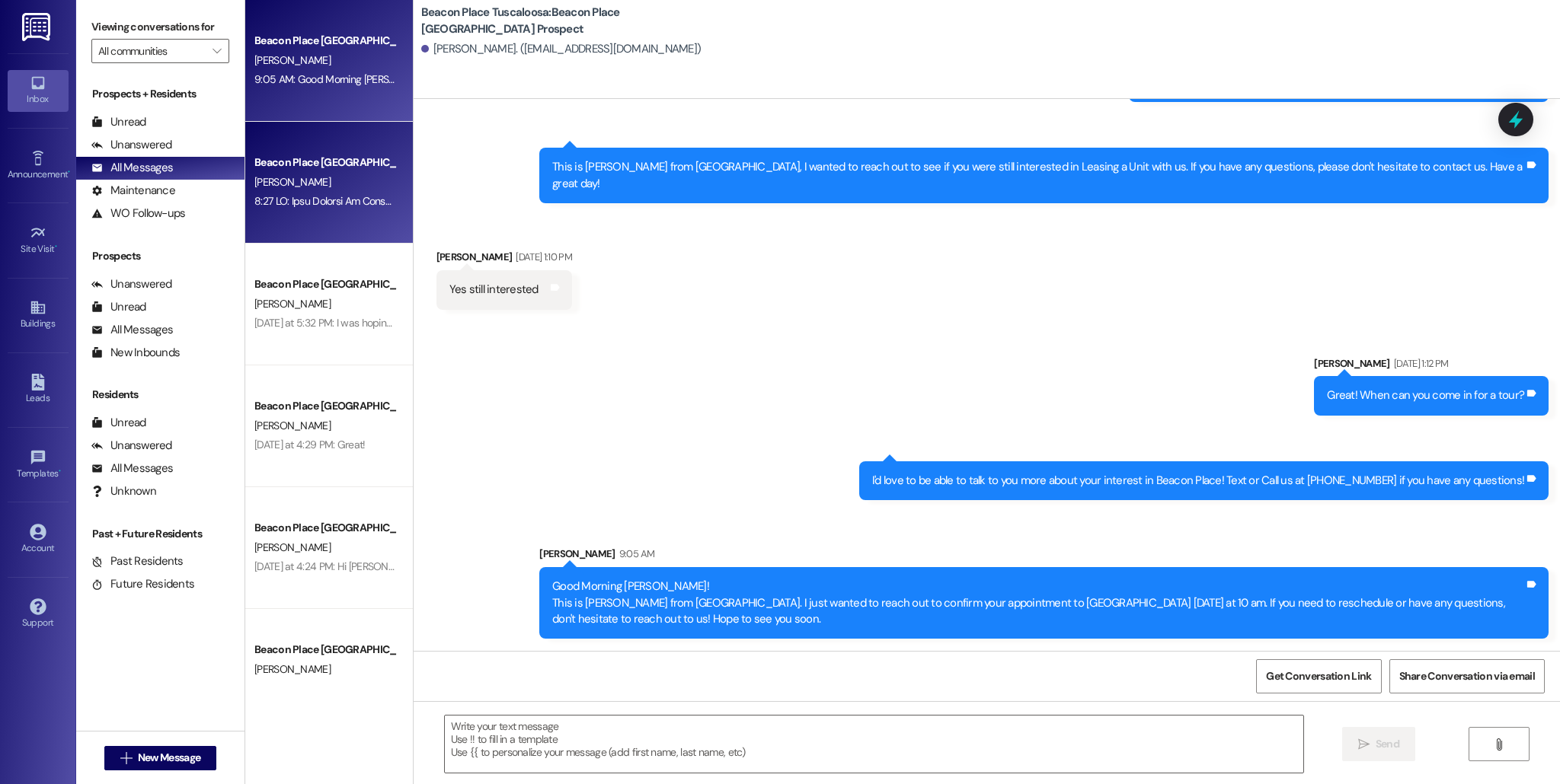
click at [319, 217] on div "Beacon Place Tuscaloosa Prospect D. White" at bounding box center [329, 183] width 168 height 122
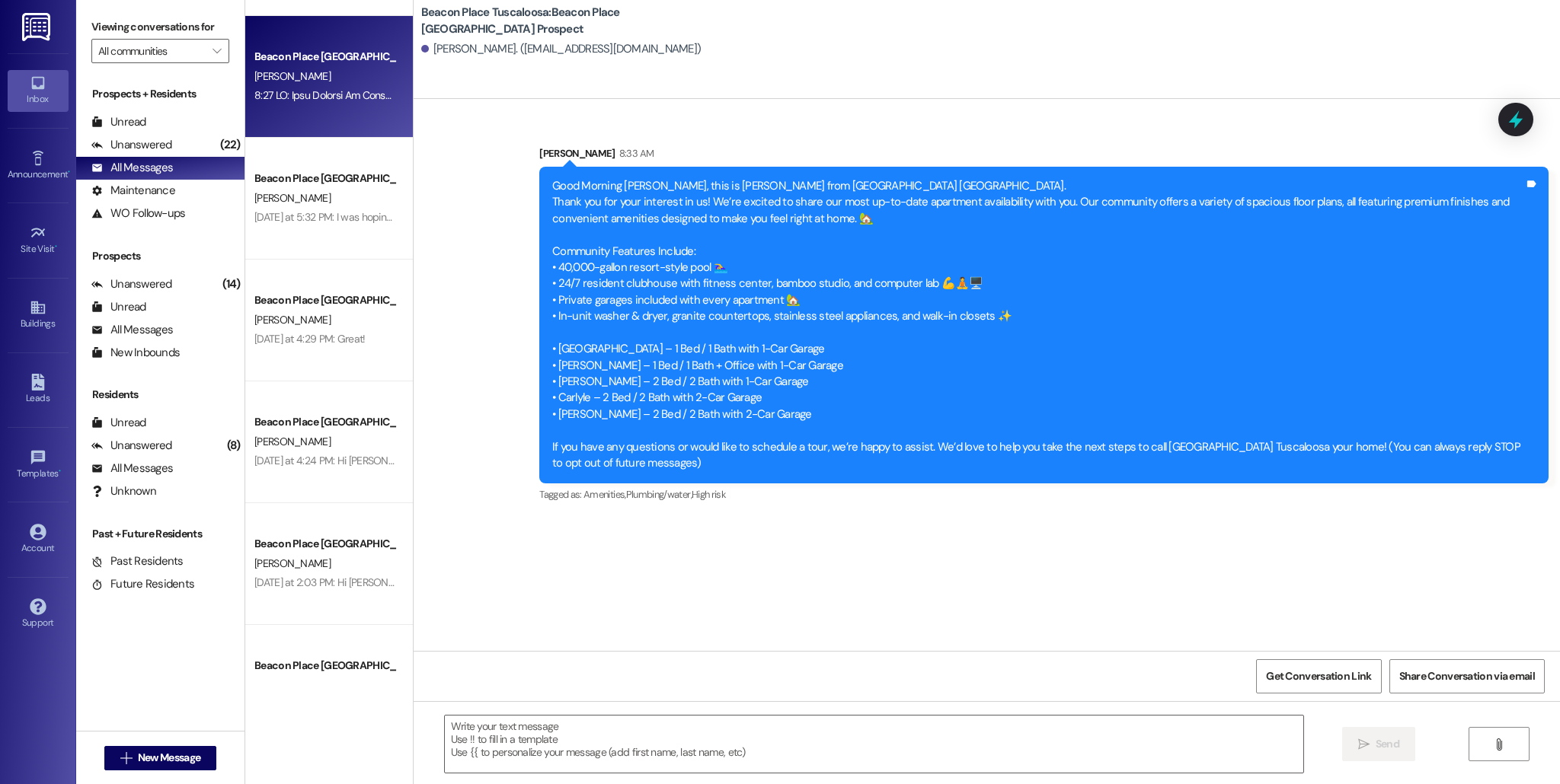
scroll to position [0, 0]
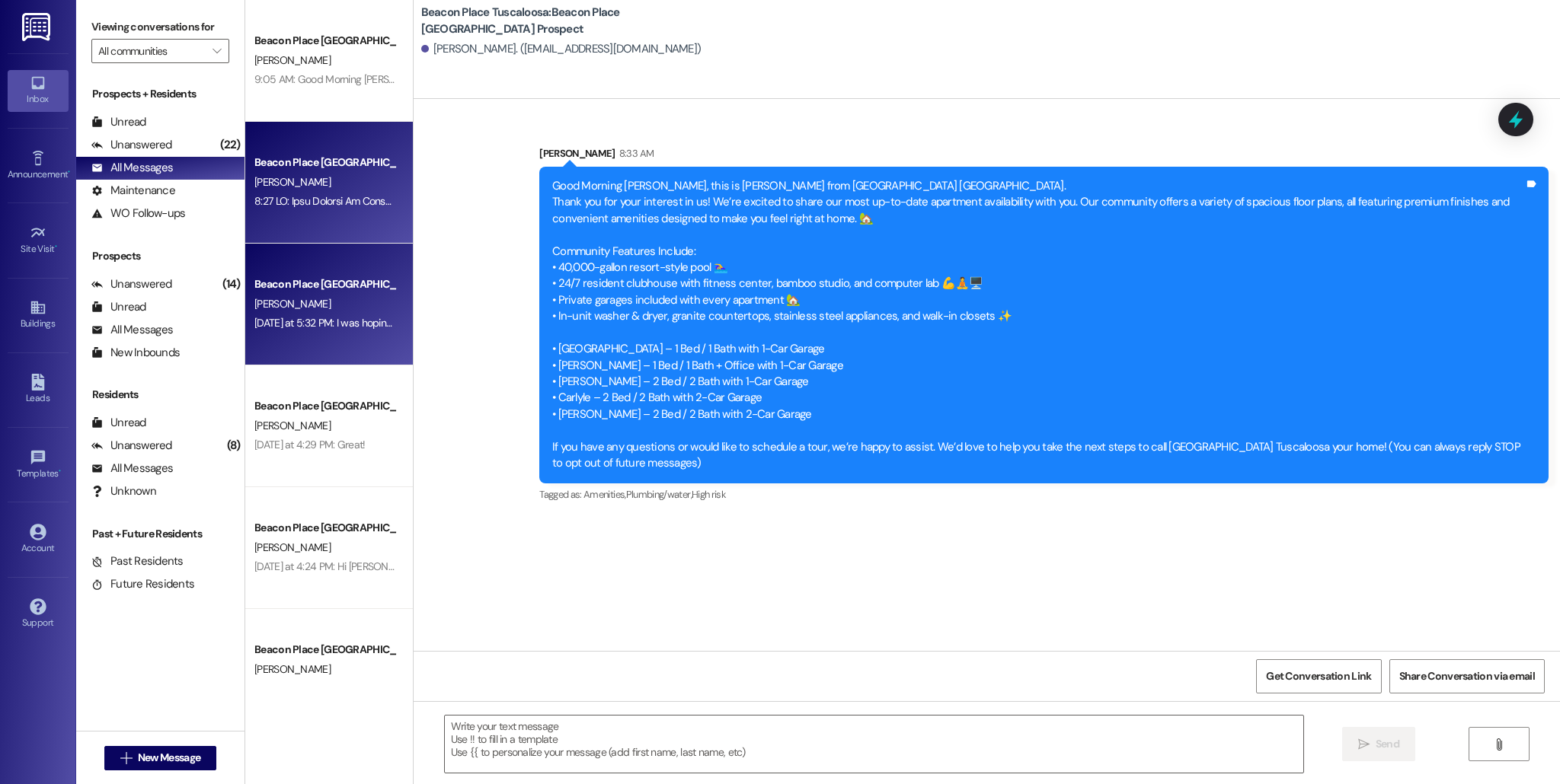
click at [321, 311] on div "[PERSON_NAME]" at bounding box center [324, 304] width 144 height 19
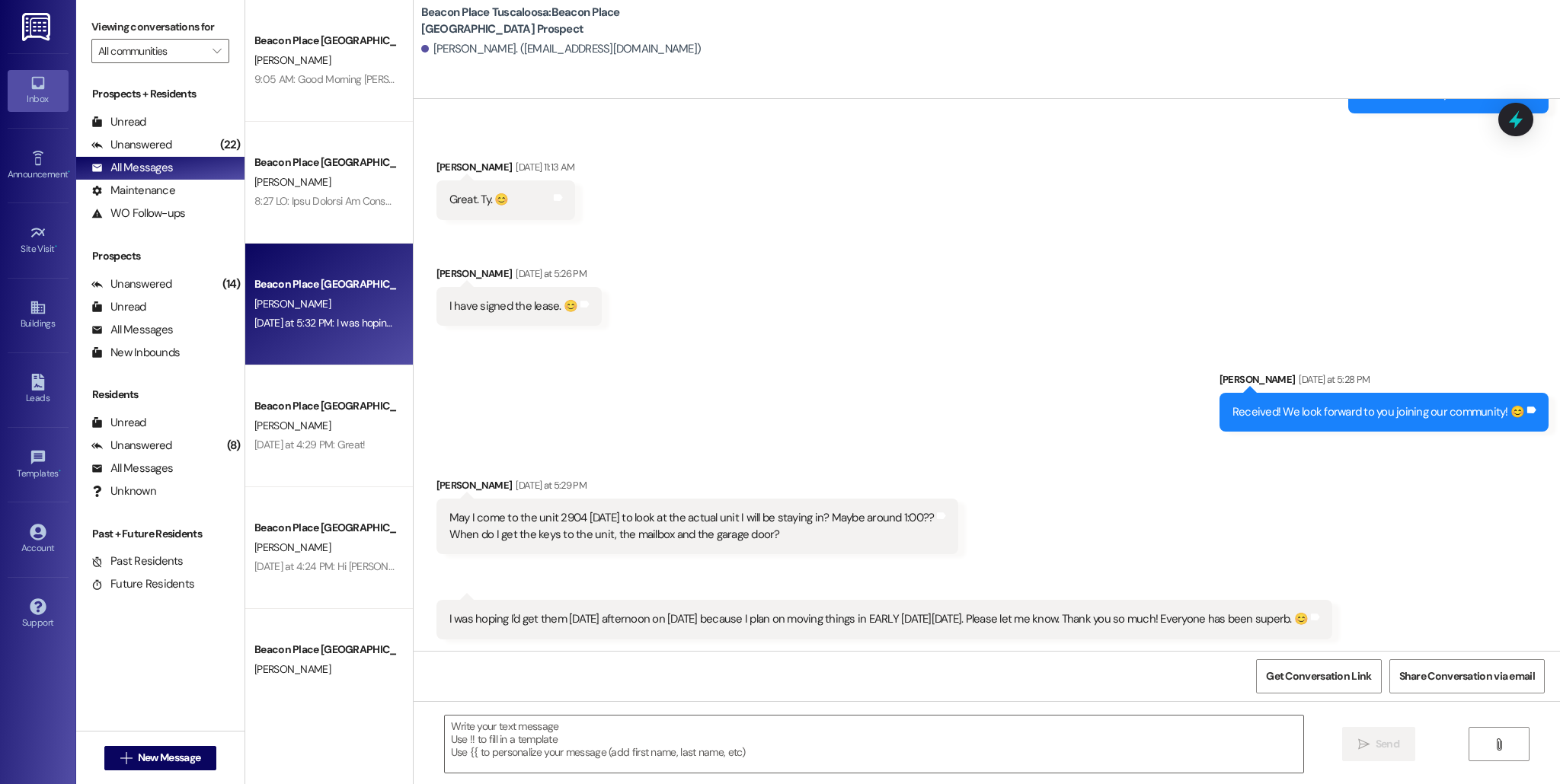
scroll to position [1008, 0]
